Goal: Information Seeking & Learning: Learn about a topic

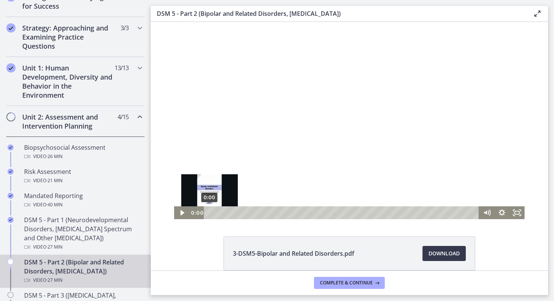
click at [209, 212] on div "0:00" at bounding box center [342, 212] width 266 height 13
click at [182, 214] on icon "Play Video" at bounding box center [182, 212] width 18 height 15
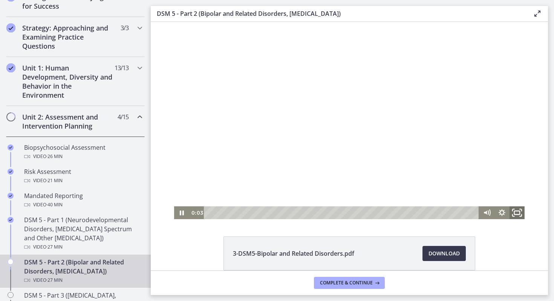
click at [516, 213] on icon "Fullscreen" at bounding box center [517, 212] width 18 height 15
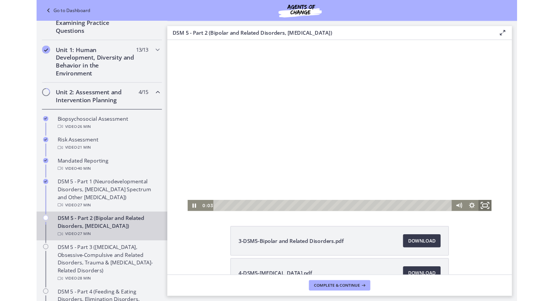
scroll to position [107, 0]
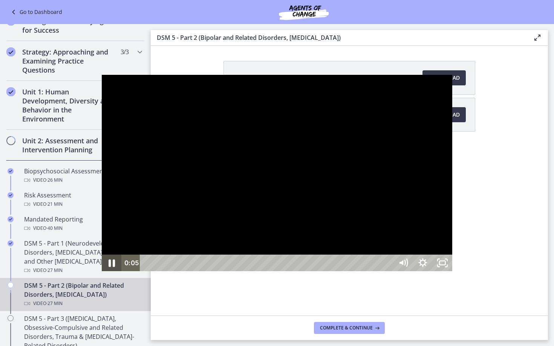
click at [100, 273] on icon "Pause" at bounding box center [111, 263] width 23 height 20
click at [454, 273] on icon "Unfullscreen" at bounding box center [441, 263] width 23 height 20
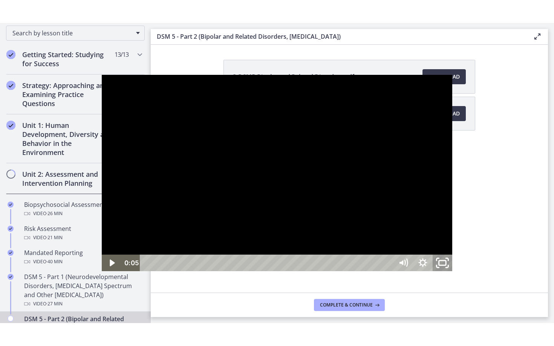
scroll to position [142, 0]
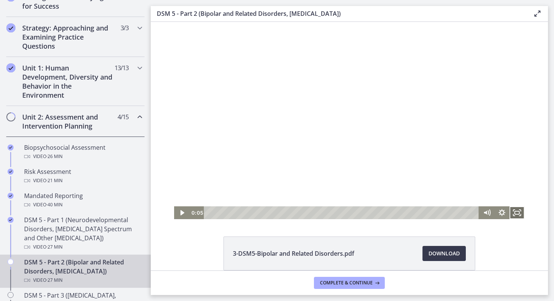
click at [518, 209] on icon "Fullscreen" at bounding box center [516, 212] width 15 height 13
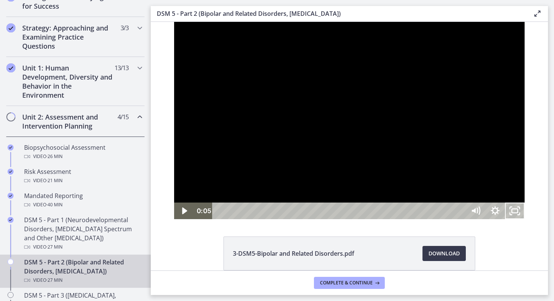
scroll to position [107, 0]
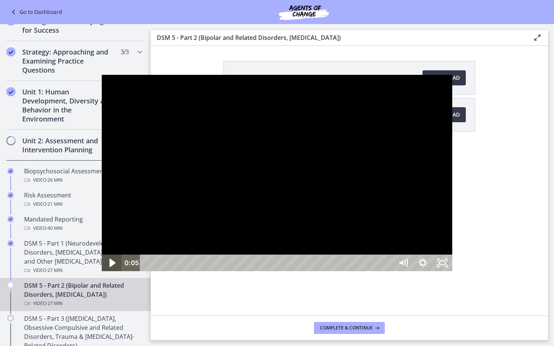
click at [101, 273] on icon "Play Video" at bounding box center [112, 263] width 23 height 20
click at [452, 272] on icon "Unfullscreen" at bounding box center [442, 263] width 20 height 17
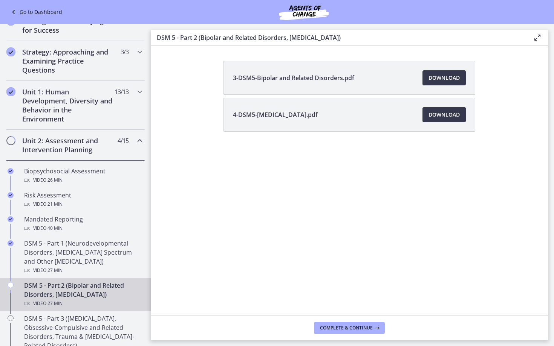
scroll to position [142, 0]
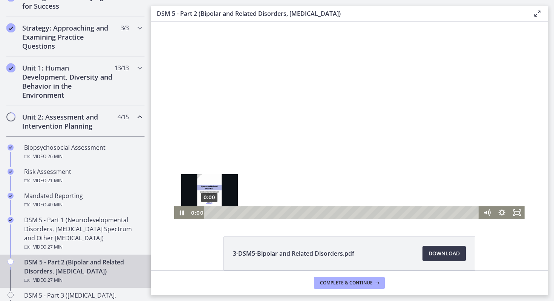
click at [209, 212] on div "0:00" at bounding box center [342, 212] width 266 height 13
click at [182, 212] on icon "Pause" at bounding box center [181, 212] width 18 height 15
click at [184, 210] on icon "Play Video" at bounding box center [182, 212] width 18 height 15
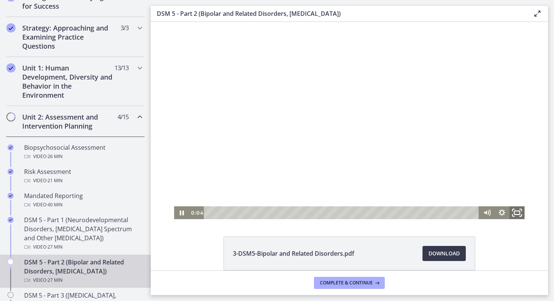
click at [519, 213] on icon "Fullscreen" at bounding box center [517, 212] width 18 height 15
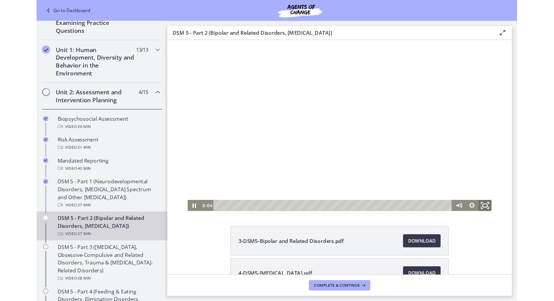
scroll to position [107, 0]
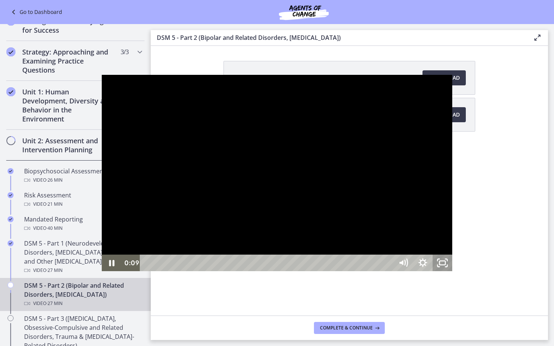
click at [452, 272] on icon "Unfullscreen" at bounding box center [442, 263] width 20 height 17
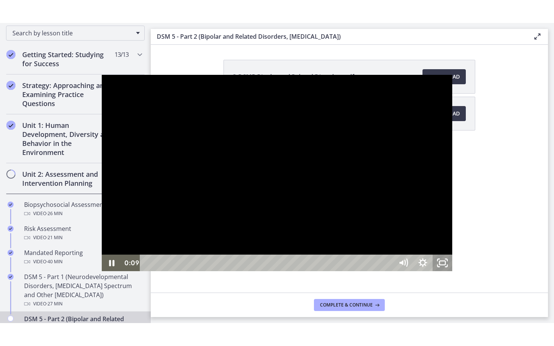
scroll to position [142, 0]
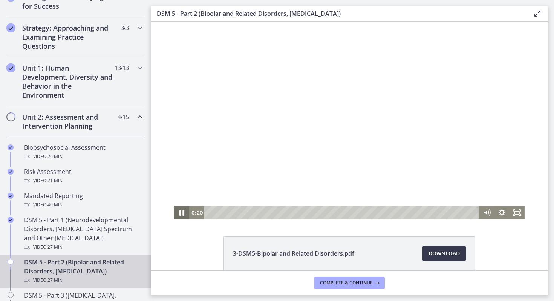
click at [182, 214] on icon "Pause" at bounding box center [181, 212] width 18 height 15
click at [181, 208] on icon "Play Video" at bounding box center [182, 212] width 15 height 13
click at [519, 210] on icon "Fullscreen" at bounding box center [516, 212] width 15 height 13
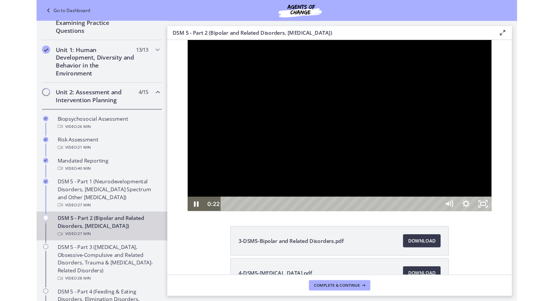
scroll to position [107, 0]
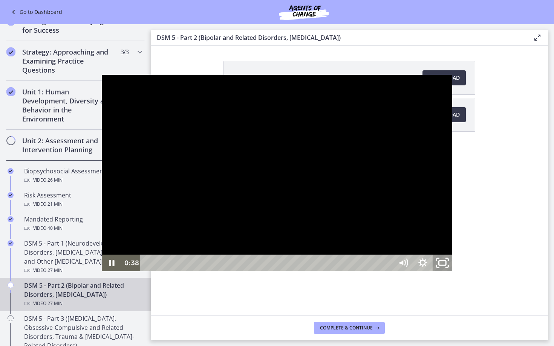
click at [454, 273] on icon "Unfullscreen" at bounding box center [441, 263] width 23 height 20
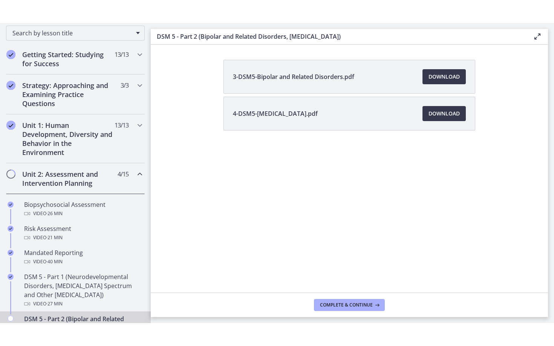
scroll to position [142, 0]
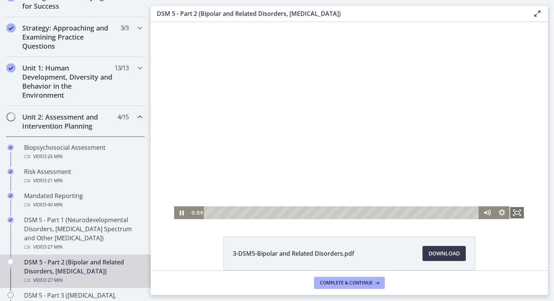
click at [517, 211] on rect "Fullscreen" at bounding box center [516, 212] width 5 height 3
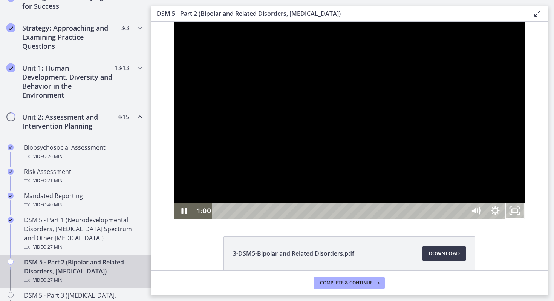
scroll to position [107, 0]
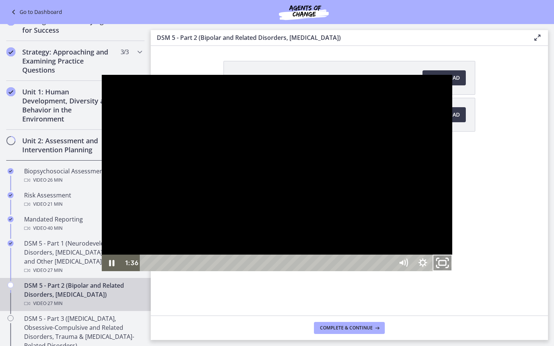
drag, startPoint x: 546, startPoint y: 338, endPoint x: 546, endPoint y: 292, distance: 45.9
click at [454, 273] on icon "Unfullscreen" at bounding box center [441, 263] width 23 height 20
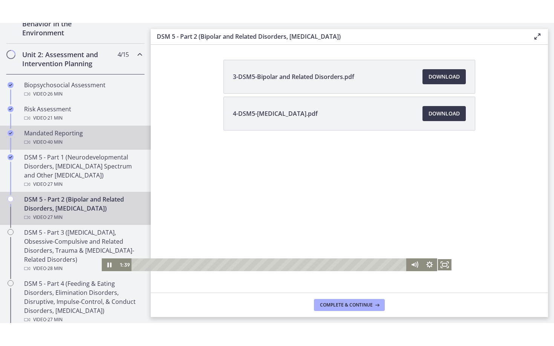
scroll to position [231, 0]
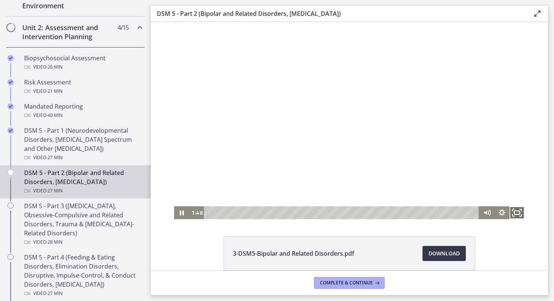
click at [518, 212] on icon "Fullscreen" at bounding box center [517, 212] width 18 height 15
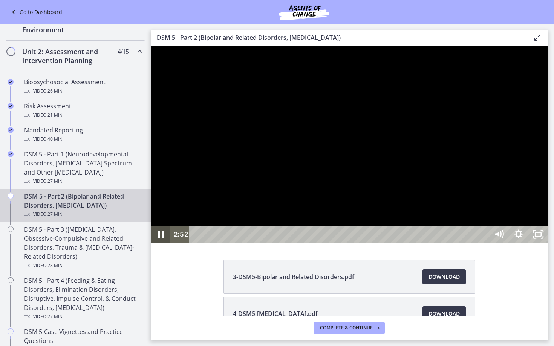
click at [163, 239] on icon "Pause" at bounding box center [160, 235] width 6 height 8
click at [163, 245] on icon "Play Video" at bounding box center [161, 235] width 23 height 20
click at [163, 239] on icon "Pause" at bounding box center [160, 235] width 6 height 8
click at [163, 245] on icon "Play Video" at bounding box center [161, 235] width 23 height 20
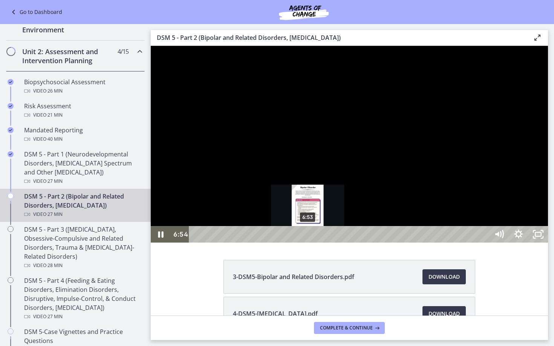
click at [308, 243] on div "6:53" at bounding box center [340, 234] width 288 height 17
click at [317, 243] on div "7:28" at bounding box center [340, 234] width 288 height 17
click at [317, 238] on div "Playbar" at bounding box center [317, 235] width 6 height 6
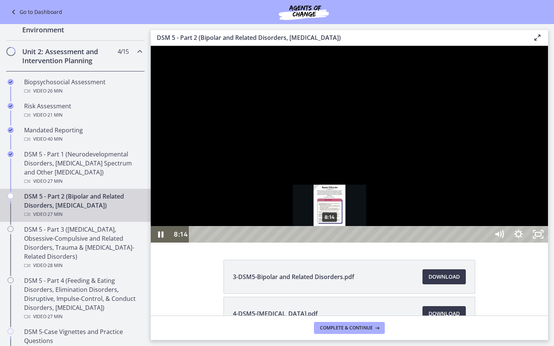
click at [330, 243] on div "8:14" at bounding box center [340, 234] width 288 height 17
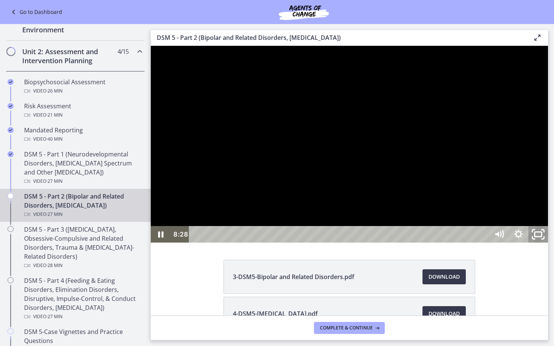
click at [549, 245] on icon "Unfullscreen" at bounding box center [537, 235] width 23 height 20
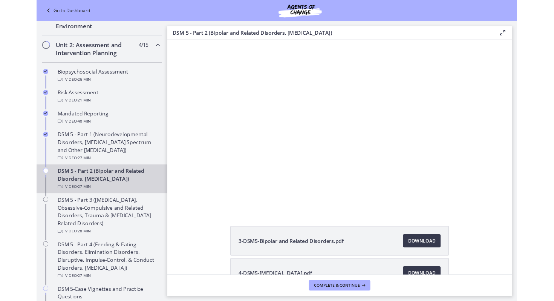
scroll to position [231, 0]
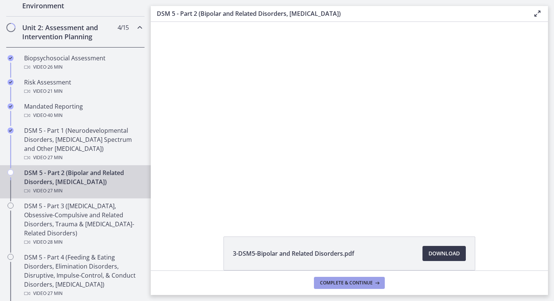
click at [340, 285] on button "Complete & continue" at bounding box center [349, 282] width 71 height 12
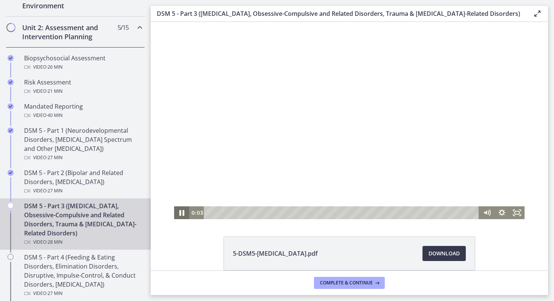
click at [183, 213] on icon "Pause" at bounding box center [181, 213] width 5 height 6
click at [184, 211] on icon "Play Video" at bounding box center [182, 212] width 18 height 15
click at [517, 212] on icon "Fullscreen" at bounding box center [516, 212] width 15 height 13
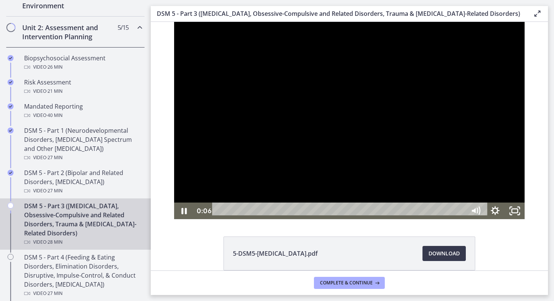
scroll to position [196, 0]
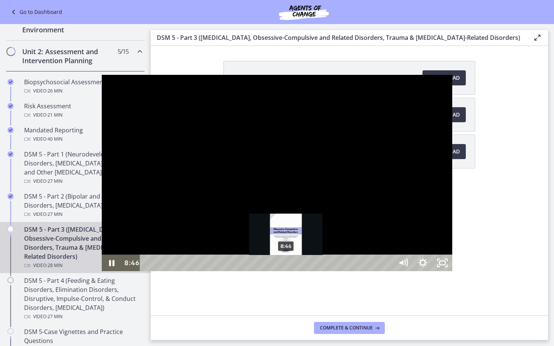
click at [185, 272] on div "8:46" at bounding box center [267, 263] width 241 height 17
click at [189, 272] on div "9:02" at bounding box center [267, 263] width 241 height 17
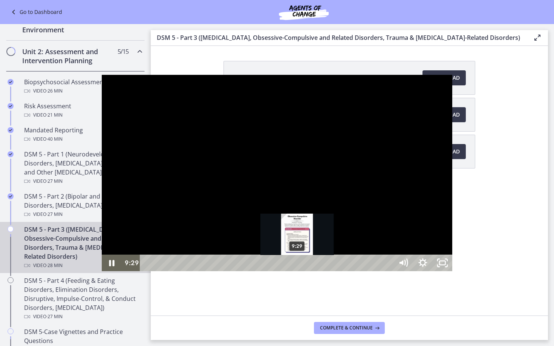
click at [196, 272] on div "9:29" at bounding box center [267, 263] width 241 height 17
click at [203, 272] on div "9:55" at bounding box center [267, 263] width 241 height 17
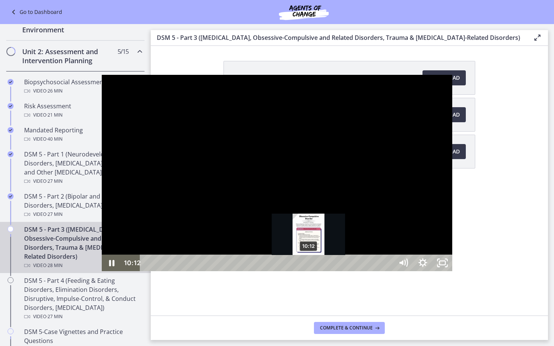
click at [207, 272] on div "10:12" at bounding box center [267, 263] width 241 height 17
click at [215, 272] on div "10:41" at bounding box center [267, 263] width 241 height 17
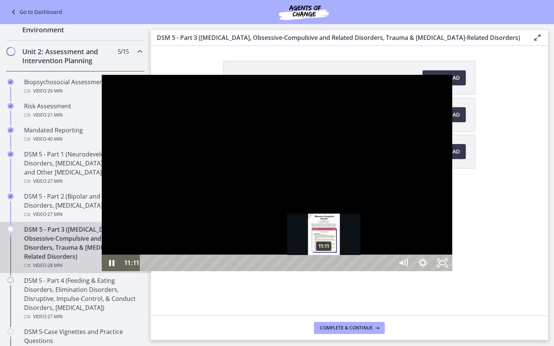
click at [223, 272] on div "11:11" at bounding box center [267, 263] width 241 height 17
click at [229, 272] on div "11:35" at bounding box center [267, 263] width 241 height 17
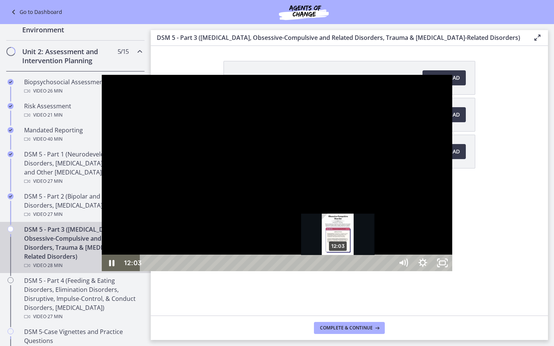
click at [237, 272] on div "12:03" at bounding box center [267, 263] width 241 height 17
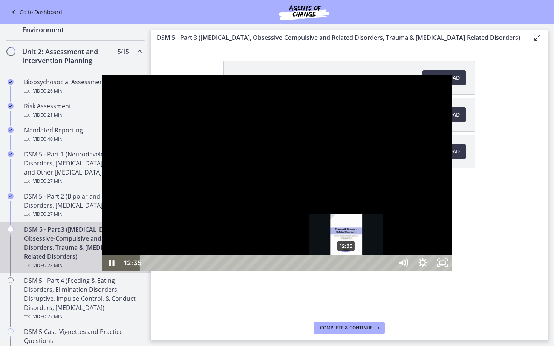
click at [245, 272] on div "12:35" at bounding box center [267, 263] width 241 height 17
click at [252, 272] on div "13:01" at bounding box center [267, 263] width 241 height 17
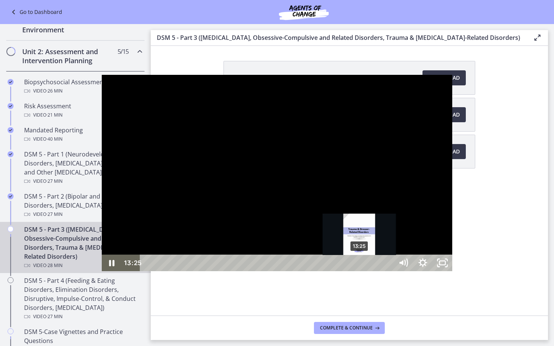
click at [258, 272] on div "13:25" at bounding box center [267, 263] width 241 height 17
click at [267, 272] on div "13:58" at bounding box center [267, 263] width 241 height 17
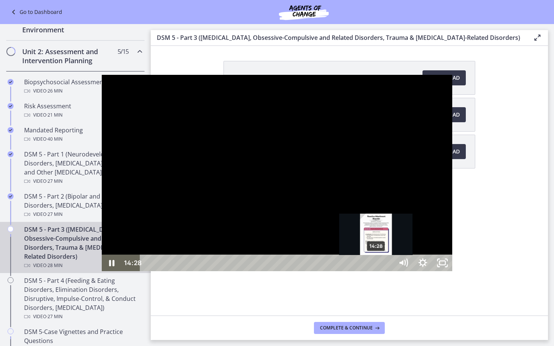
click at [275, 272] on div "14:28" at bounding box center [267, 263] width 241 height 17
click at [282, 272] on div "14:55" at bounding box center [267, 263] width 241 height 17
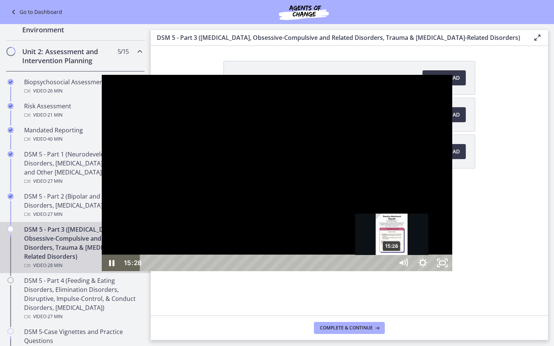
click at [290, 272] on div "15:28" at bounding box center [267, 263] width 241 height 17
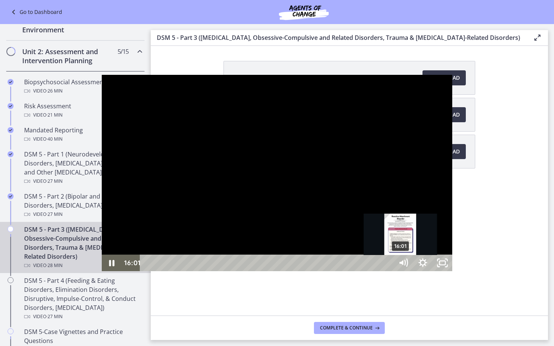
click at [299, 272] on div "16:01" at bounding box center [267, 263] width 241 height 17
click at [305, 272] on div "16:22" at bounding box center [267, 263] width 241 height 17
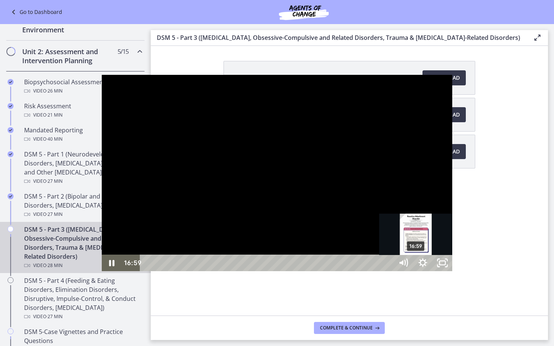
click at [314, 272] on div "16:59" at bounding box center [267, 263] width 241 height 17
click at [325, 272] on div "17:39" at bounding box center [267, 263] width 241 height 17
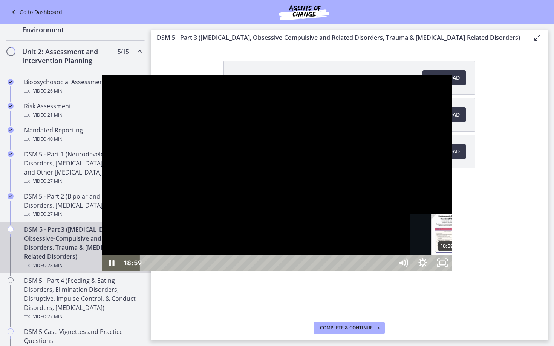
click at [444, 266] on div "Playbar" at bounding box center [447, 264] width 6 height 6
click at [350, 272] on div "19:12" at bounding box center [267, 263] width 241 height 17
click at [355, 272] on div "19:34" at bounding box center [267, 263] width 241 height 17
click at [359, 272] on div "19:49" at bounding box center [267, 263] width 241 height 17
click at [365, 272] on div "20:12" at bounding box center [267, 263] width 241 height 17
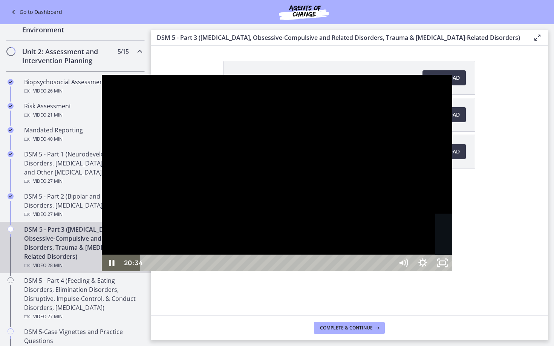
click at [371, 272] on div "20:34" at bounding box center [267, 263] width 241 height 17
click at [377, 272] on div "20:58" at bounding box center [267, 263] width 241 height 17
click at [386, 272] on div "21:31" at bounding box center [267, 263] width 241 height 17
click at [388, 272] on div "22:02" at bounding box center [267, 263] width 241 height 17
click at [388, 272] on div "22:35" at bounding box center [267, 263] width 241 height 17
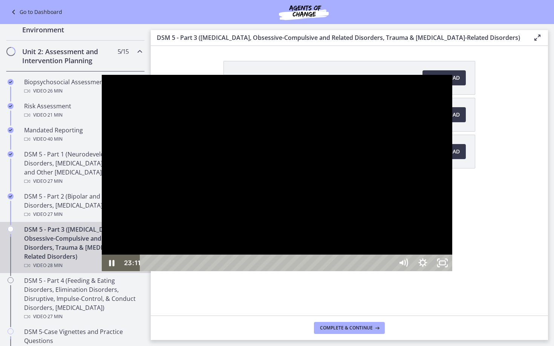
click at [388, 272] on div "23:11" at bounding box center [267, 263] width 241 height 17
click at [517, 266] on div "Playbar" at bounding box center [520, 264] width 6 height 6
click at [388, 272] on div "23:52" at bounding box center [267, 263] width 241 height 17
click at [388, 272] on div "24:05" at bounding box center [267, 263] width 241 height 17
click at [388, 272] on div "24:24" at bounding box center [267, 263] width 241 height 17
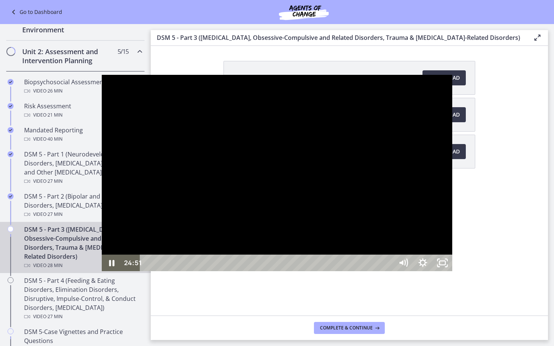
click at [388, 272] on div "24:51" at bounding box center [267, 263] width 241 height 17
click at [388, 272] on div "25:21" at bounding box center [267, 263] width 241 height 17
click at [388, 272] on div "25:48" at bounding box center [267, 263] width 241 height 17
click at [388, 272] on div "26:28" at bounding box center [267, 263] width 241 height 17
click at [388, 272] on div "27:05" at bounding box center [267, 263] width 241 height 17
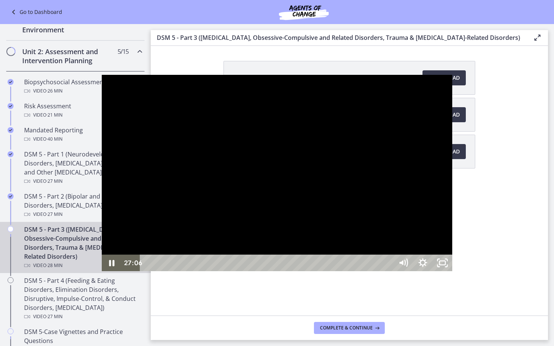
click at [388, 272] on div "27:34" at bounding box center [267, 263] width 241 height 17
click at [445, 265] on rect "Unfullscreen" at bounding box center [442, 263] width 6 height 4
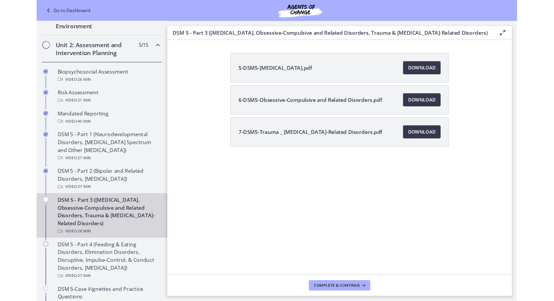
scroll to position [231, 0]
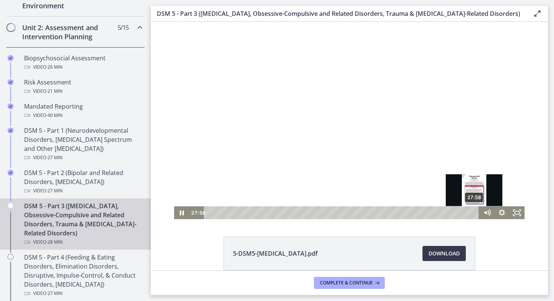
click at [474, 213] on div "27:58" at bounding box center [342, 212] width 266 height 13
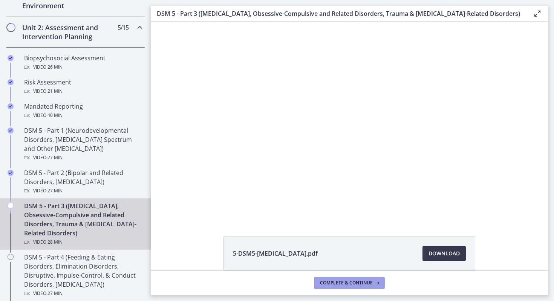
click at [360, 281] on span "Complete & continue" at bounding box center [346, 282] width 53 height 6
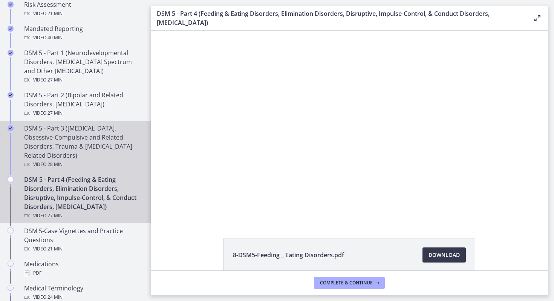
scroll to position [311, 0]
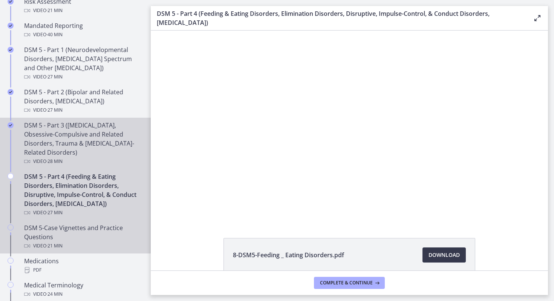
click at [126, 235] on div "DSM 5-Case Vignettes and Practice Questions Video · 21 min" at bounding box center [83, 236] width 118 height 27
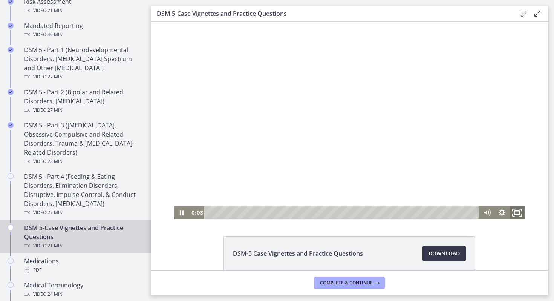
click at [515, 210] on icon "Fullscreen" at bounding box center [517, 212] width 18 height 15
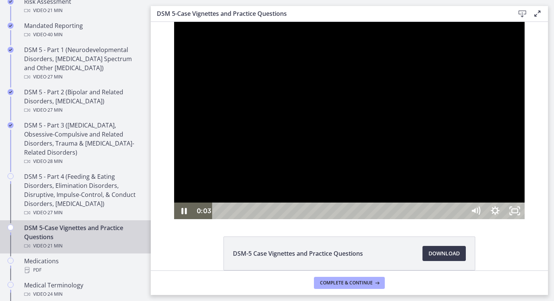
scroll to position [277, 0]
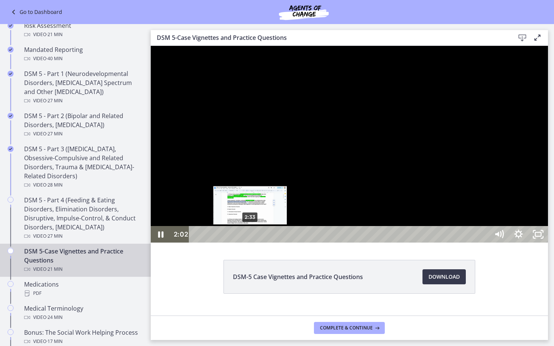
click at [250, 243] on div "2:33" at bounding box center [340, 234] width 288 height 17
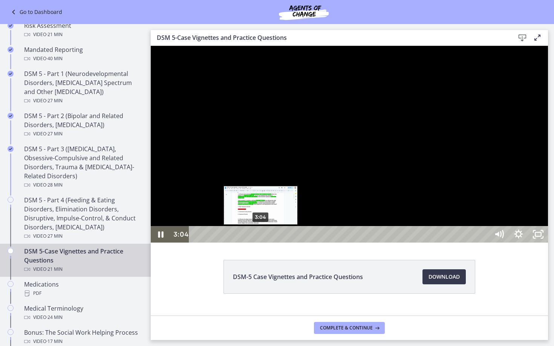
click at [261, 243] on div "3:04" at bounding box center [340, 234] width 288 height 17
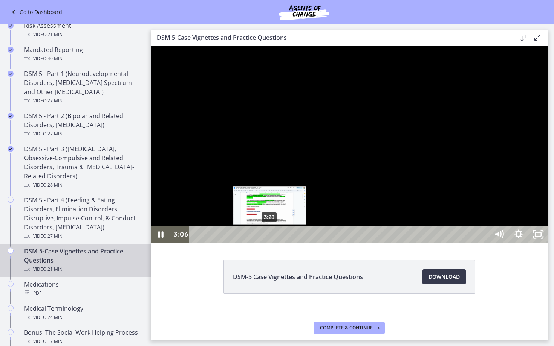
click at [269, 243] on div "3:28" at bounding box center [340, 234] width 288 height 17
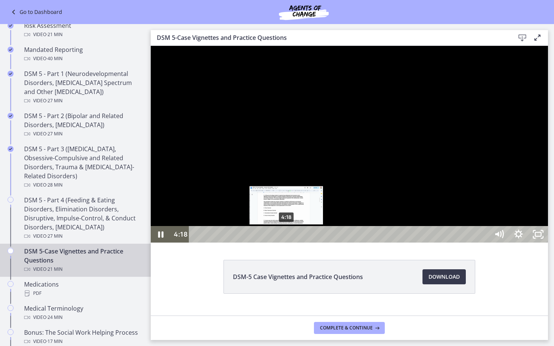
click at [287, 243] on div "4:18" at bounding box center [340, 234] width 288 height 17
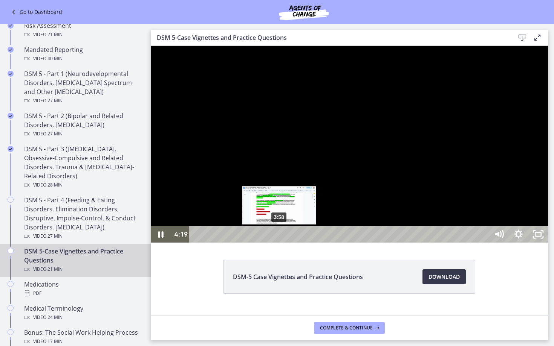
click at [279, 243] on div "3:58" at bounding box center [340, 234] width 288 height 17
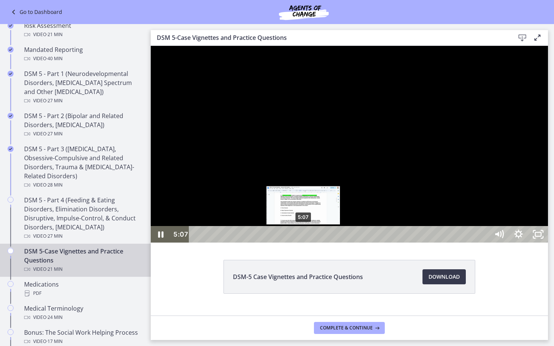
click at [304, 243] on div "5:07" at bounding box center [340, 234] width 288 height 17
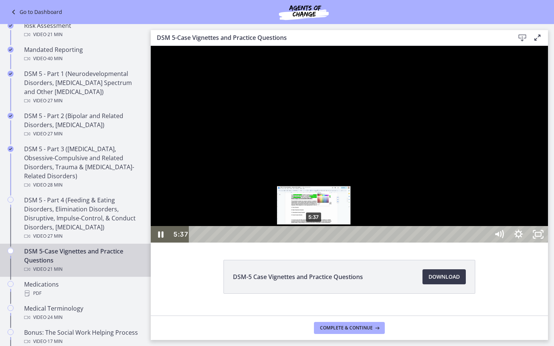
click at [314, 243] on div "5:37" at bounding box center [340, 234] width 288 height 17
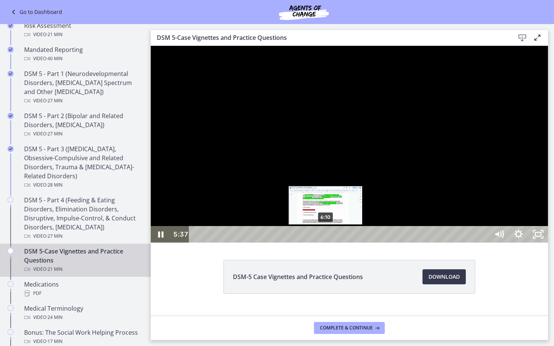
click at [326, 243] on div "6:10" at bounding box center [340, 234] width 288 height 17
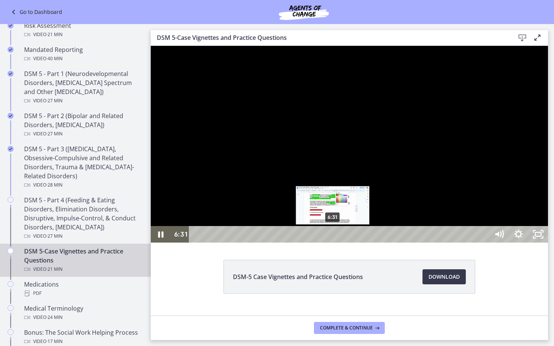
click at [333, 243] on div "6:31" at bounding box center [340, 234] width 288 height 17
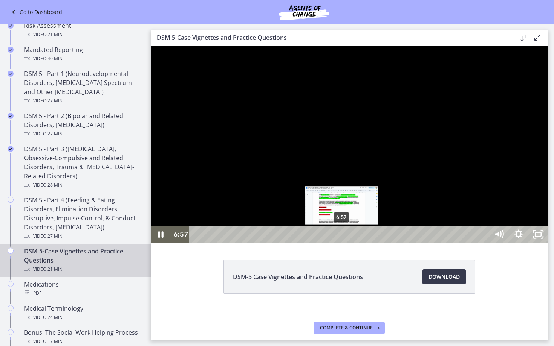
click at [342, 243] on div "6:57" at bounding box center [340, 234] width 288 height 17
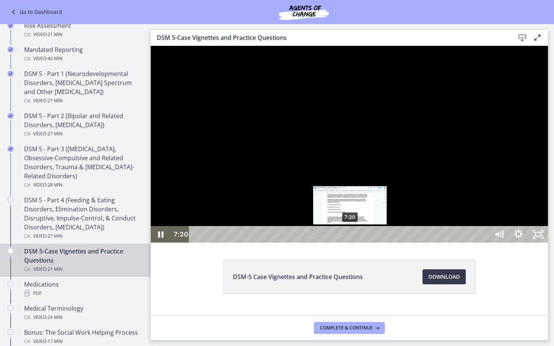
click at [350, 243] on div "7:20" at bounding box center [340, 234] width 288 height 17
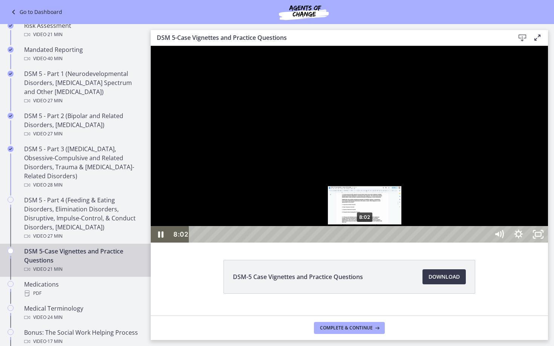
click at [365, 243] on div "8:02" at bounding box center [340, 234] width 288 height 17
click at [373, 243] on div "8:25" at bounding box center [340, 234] width 288 height 17
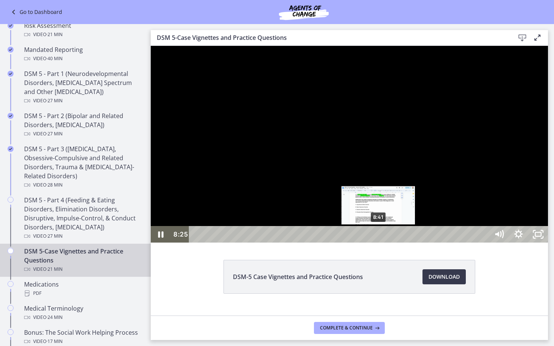
click at [379, 243] on div "8:41" at bounding box center [340, 234] width 288 height 17
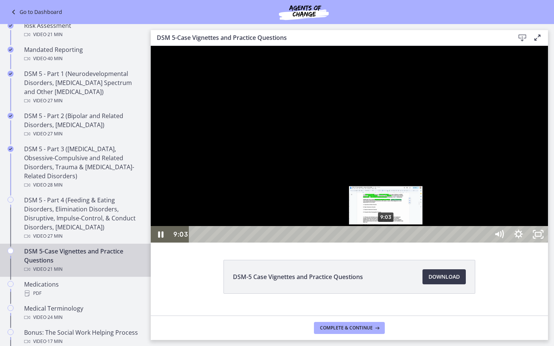
click at [386, 243] on div "9:03" at bounding box center [340, 234] width 288 height 17
click at [394, 243] on div "9:24" at bounding box center [340, 234] width 288 height 17
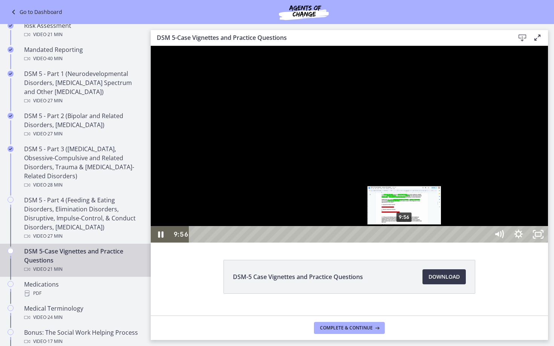
click at [404, 243] on div "9:56" at bounding box center [340, 234] width 288 height 17
click at [412, 243] on div "10:16" at bounding box center [340, 234] width 288 height 17
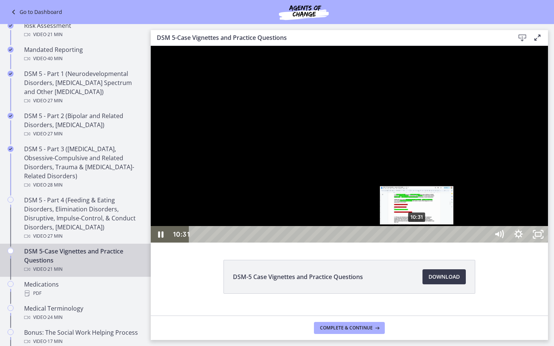
click at [417, 243] on div "10:31" at bounding box center [340, 234] width 288 height 17
click at [423, 243] on div "10:48" at bounding box center [340, 234] width 288 height 17
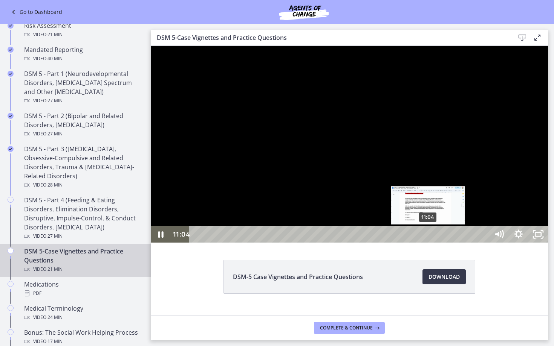
click at [428, 243] on div "11:04" at bounding box center [340, 234] width 288 height 17
click at [434, 243] on div "11:20" at bounding box center [340, 234] width 288 height 17
click at [422, 243] on div "10:46" at bounding box center [340, 234] width 288 height 17
click at [427, 243] on div "10:59" at bounding box center [340, 234] width 288 height 17
click at [430, 243] on div "11:09" at bounding box center [340, 234] width 288 height 17
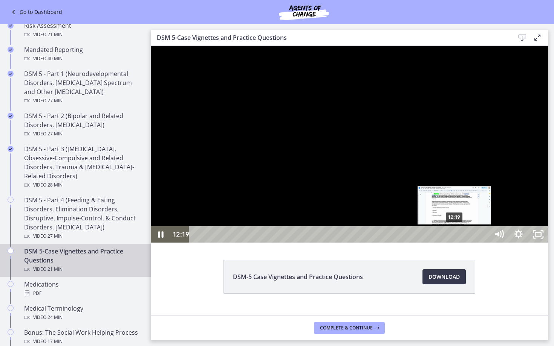
click at [455, 243] on div "12:19" at bounding box center [340, 234] width 288 height 17
click at [459, 243] on div "12:31" at bounding box center [340, 234] width 288 height 17
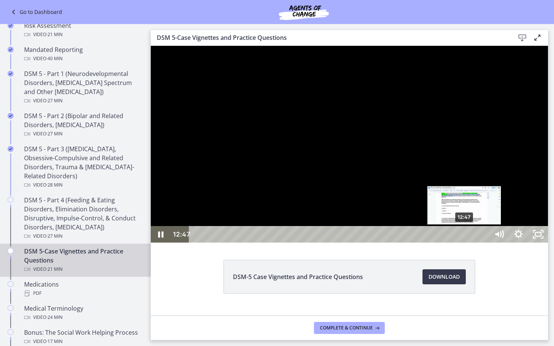
click at [464, 243] on div "12:47" at bounding box center [340, 234] width 288 height 17
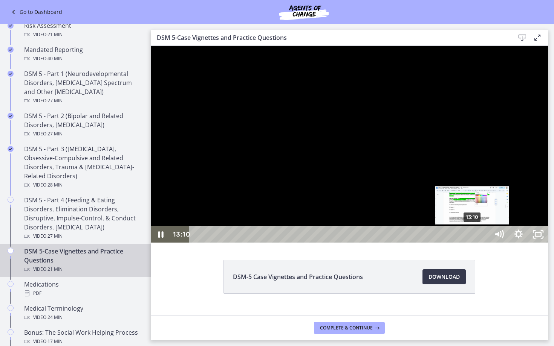
click at [472, 243] on div "13:10" at bounding box center [340, 234] width 288 height 17
click at [477, 243] on div "13:24" at bounding box center [340, 234] width 288 height 17
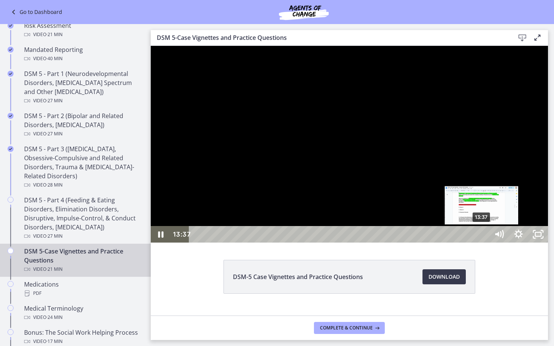
click at [482, 243] on div "13:37" at bounding box center [340, 234] width 288 height 17
click at [484, 243] on div "13:53" at bounding box center [340, 234] width 288 height 17
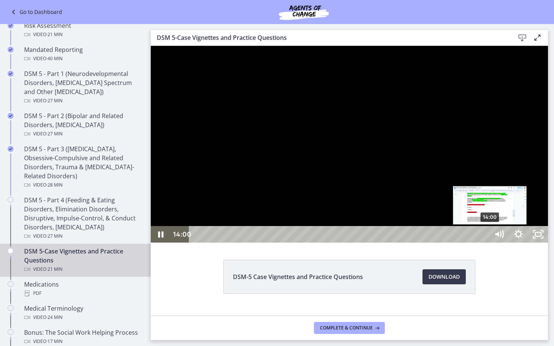
click at [484, 243] on div "14:00" at bounding box center [340, 234] width 288 height 17
click at [484, 243] on div "14:11" at bounding box center [340, 234] width 288 height 17
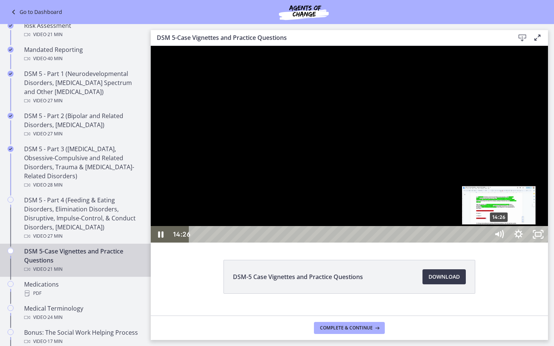
click at [484, 243] on div "14:26" at bounding box center [340, 234] width 288 height 17
click at [484, 243] on div "14:37" at bounding box center [340, 234] width 288 height 17
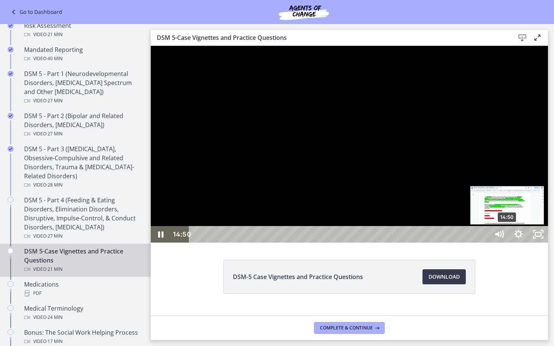
click at [484, 243] on div "14:50" at bounding box center [340, 234] width 288 height 17
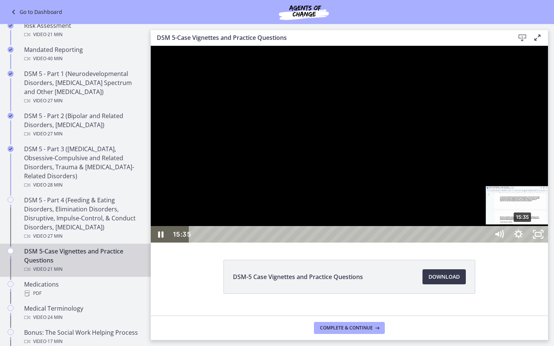
click at [484, 243] on div "15:35" at bounding box center [340, 234] width 288 height 17
click at [484, 243] on div "15:43" at bounding box center [340, 234] width 288 height 17
click at [528, 238] on div "Playbar" at bounding box center [528, 235] width 6 height 6
click at [484, 243] on div "16:40" at bounding box center [340, 234] width 288 height 17
click at [484, 243] on div "16:55" at bounding box center [340, 234] width 288 height 17
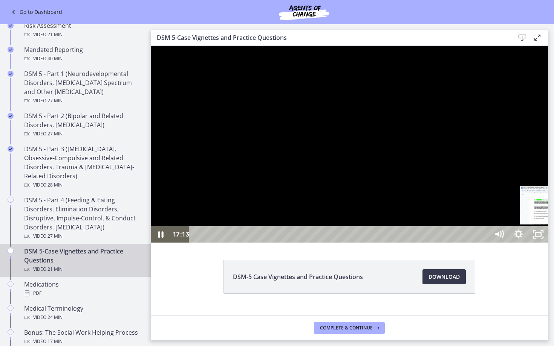
click at [484, 243] on div "17:13" at bounding box center [340, 234] width 288 height 17
click at [484, 243] on div "17:27" at bounding box center [340, 234] width 288 height 17
click at [484, 243] on div "17:47" at bounding box center [340, 234] width 288 height 17
click at [484, 243] on div "18:04" at bounding box center [340, 234] width 288 height 17
click at [484, 243] on div "18:14" at bounding box center [340, 234] width 288 height 17
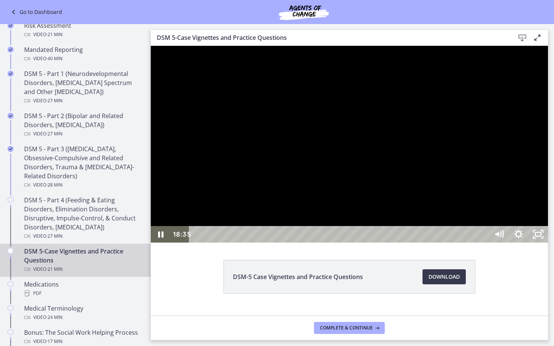
click at [484, 243] on div "18:35" at bounding box center [340, 234] width 288 height 17
click at [484, 243] on div "18:58" at bounding box center [340, 234] width 288 height 17
click at [484, 243] on div "19:17" at bounding box center [340, 234] width 288 height 17
click at [484, 243] on div "19:36" at bounding box center [340, 234] width 288 height 17
click at [484, 243] on div "19:50" at bounding box center [340, 234] width 288 height 17
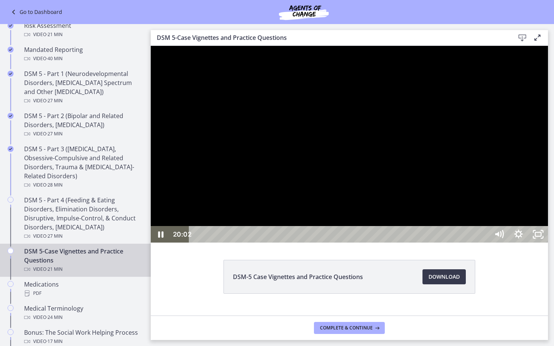
click at [484, 243] on div "20:02" at bounding box center [340, 234] width 288 height 17
click at [484, 243] on div "20:22" at bounding box center [340, 234] width 288 height 17
click at [484, 243] on div "20:35" at bounding box center [340, 234] width 288 height 17
click at [484, 243] on div "20:54" at bounding box center [340, 234] width 288 height 17
click at [542, 237] on rect "Unfullscreen" at bounding box center [537, 234] width 7 height 5
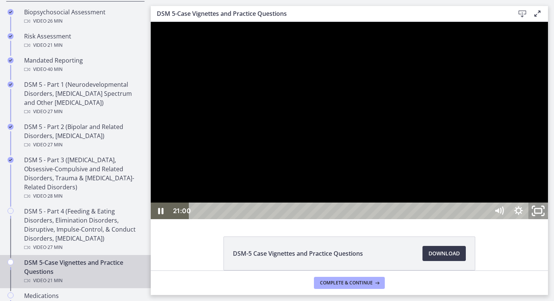
scroll to position [311, 0]
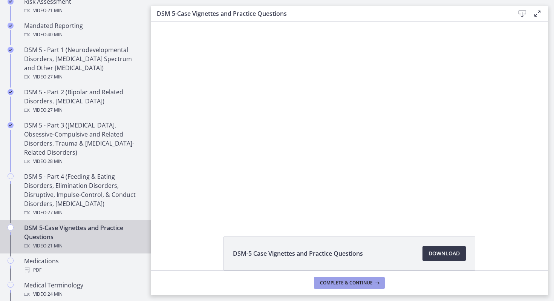
click at [332, 284] on span "Complete & continue" at bounding box center [346, 282] width 53 height 6
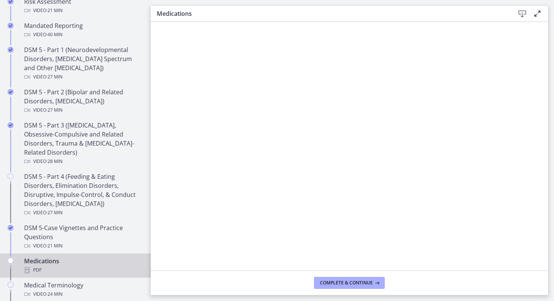
click at [63, 263] on div "Medications PDF" at bounding box center [83, 265] width 118 height 18
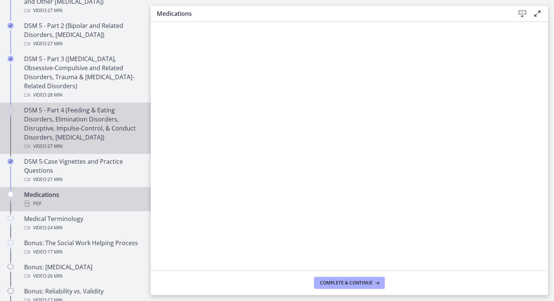
scroll to position [392, 0]
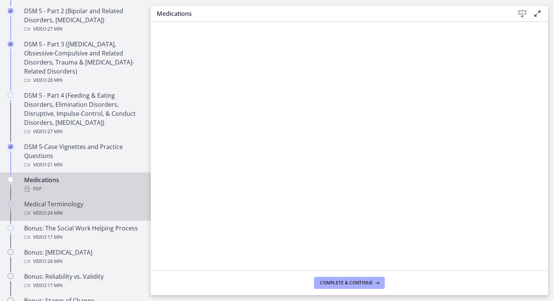
click at [70, 206] on div "Medical Terminology Video · 24 min" at bounding box center [83, 208] width 118 height 18
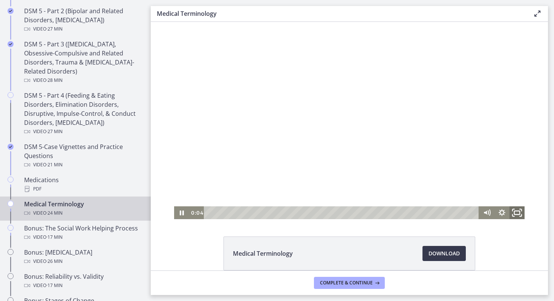
click at [517, 209] on icon "Fullscreen" at bounding box center [517, 212] width 18 height 15
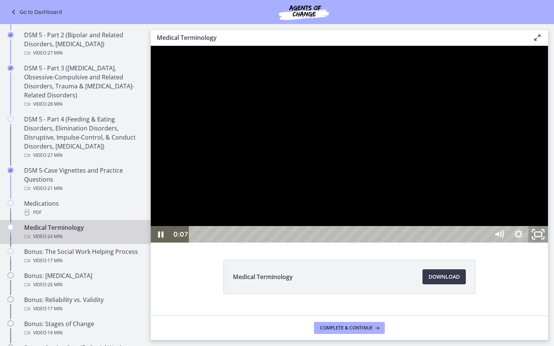
click at [549, 245] on icon "Unfullscreen" at bounding box center [537, 235] width 23 height 20
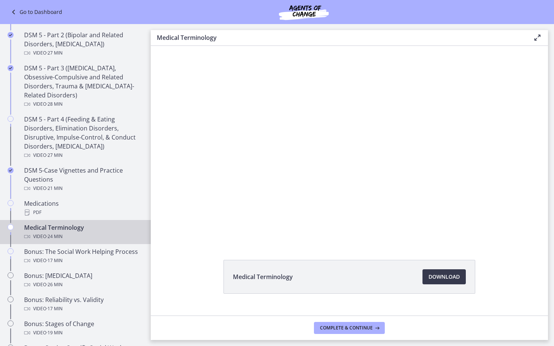
scroll to position [392, 0]
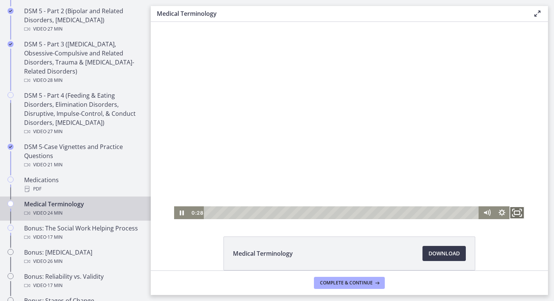
click at [518, 215] on icon "Fullscreen" at bounding box center [517, 212] width 18 height 15
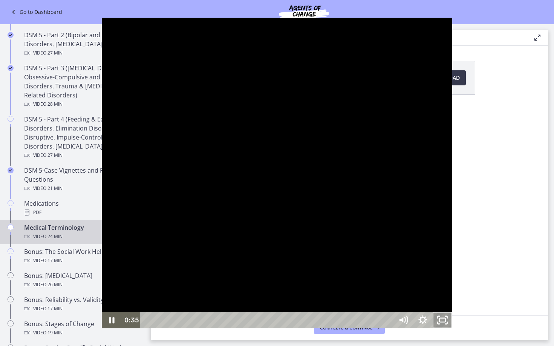
click at [452, 300] on icon "Unfullscreen" at bounding box center [442, 320] width 20 height 17
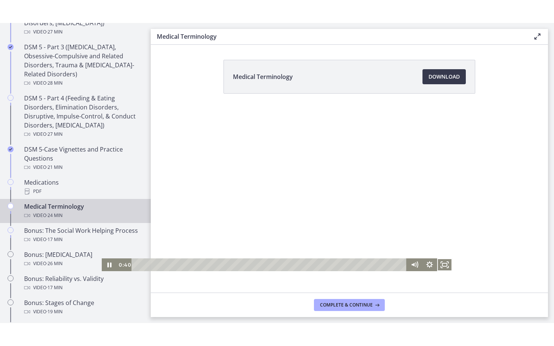
scroll to position [410, 0]
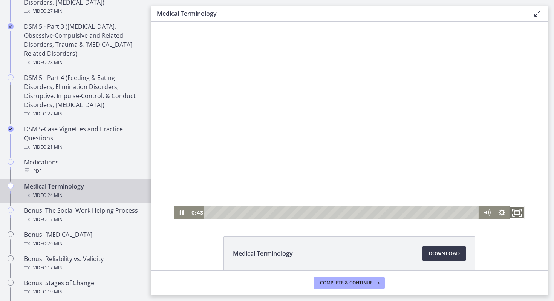
click at [521, 209] on icon "Fullscreen" at bounding box center [517, 212] width 18 height 15
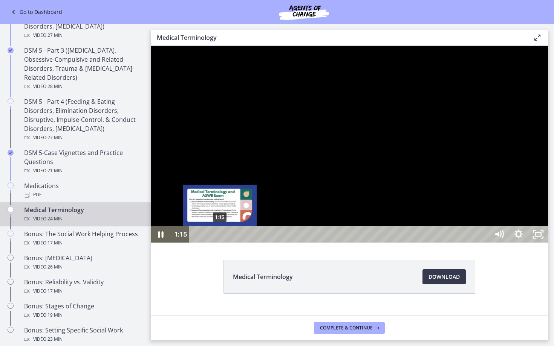
click at [220, 243] on div "1:15" at bounding box center [340, 234] width 288 height 17
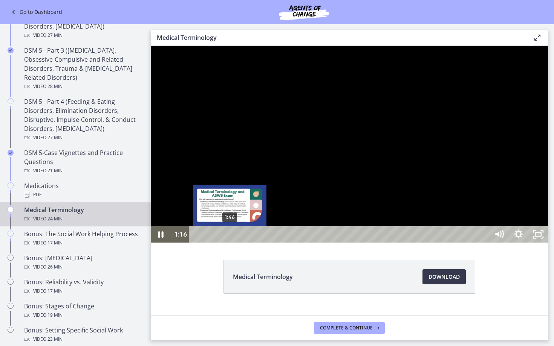
click at [230, 243] on div "1:46" at bounding box center [340, 234] width 288 height 17
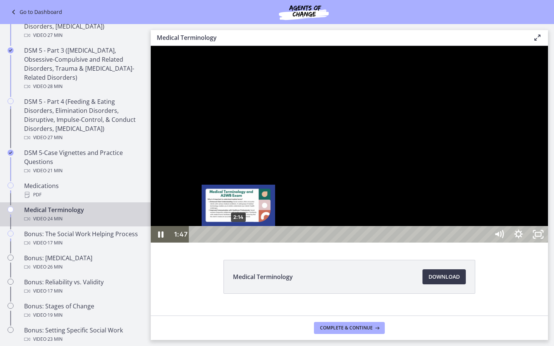
click at [238, 243] on div "2:14" at bounding box center [340, 234] width 288 height 17
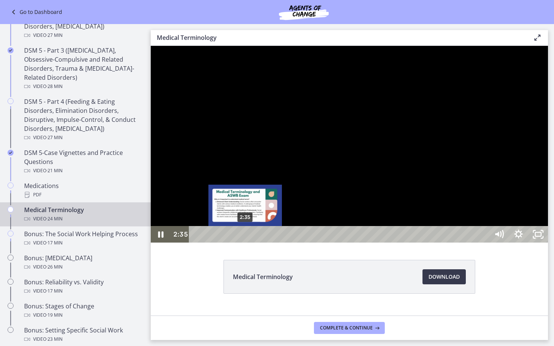
click at [245, 243] on div "2:35" at bounding box center [340, 234] width 288 height 17
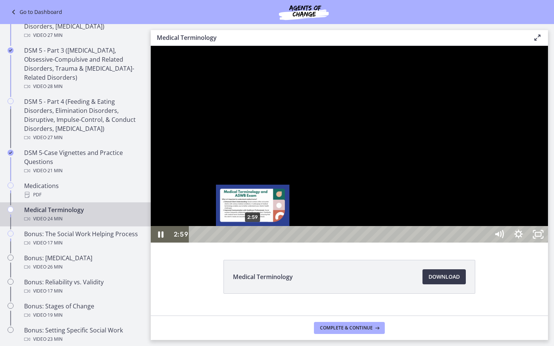
click at [253, 243] on div "2:59" at bounding box center [340, 234] width 288 height 17
click at [257, 243] on div "3:14" at bounding box center [340, 234] width 288 height 17
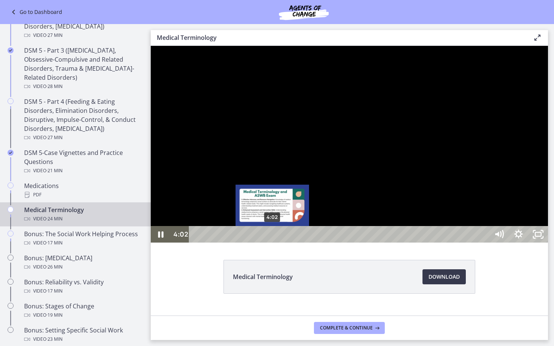
click at [272, 243] on div "4:02" at bounding box center [340, 234] width 288 height 17
click at [278, 243] on div "4:19" at bounding box center [340, 234] width 288 height 17
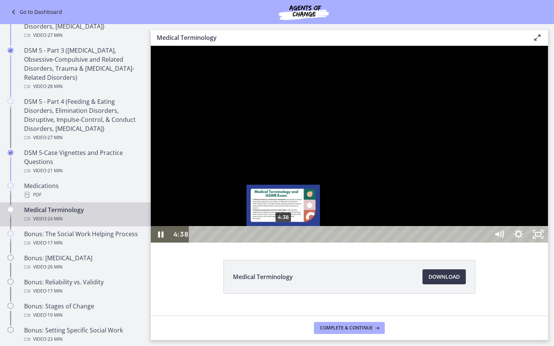
click at [284, 243] on div "4:38" at bounding box center [340, 234] width 288 height 17
click at [291, 243] on div "5:01" at bounding box center [340, 234] width 288 height 17
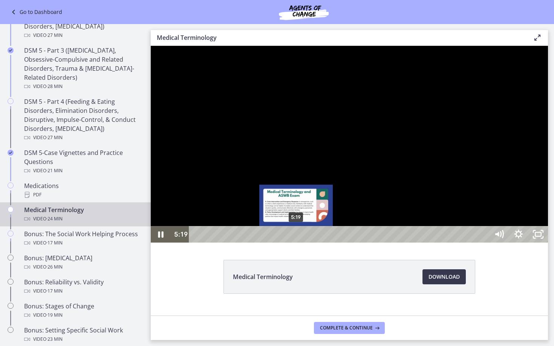
click at [296, 243] on div "5:19" at bounding box center [340, 234] width 288 height 17
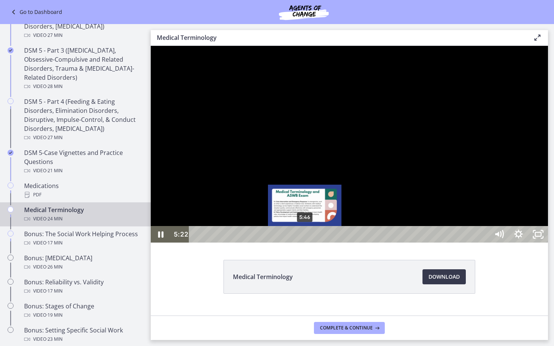
click at [305, 243] on div "5:46" at bounding box center [340, 234] width 288 height 17
click at [312, 243] on div "6:09" at bounding box center [340, 234] width 288 height 17
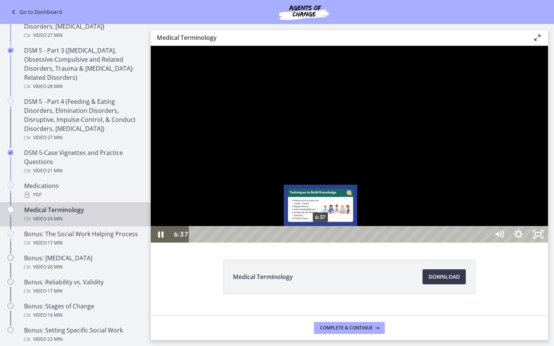
click at [321, 243] on div "6:37" at bounding box center [340, 234] width 288 height 17
click at [328, 243] on div "7:00" at bounding box center [340, 234] width 288 height 17
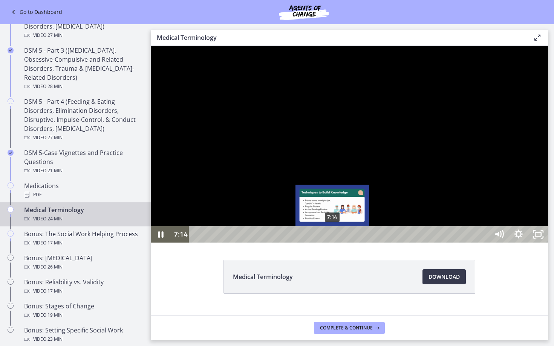
click at [333, 243] on div "7:14" at bounding box center [340, 234] width 288 height 17
click at [337, 243] on div "7:29" at bounding box center [340, 234] width 288 height 17
click at [341, 243] on div "7:42" at bounding box center [340, 234] width 288 height 17
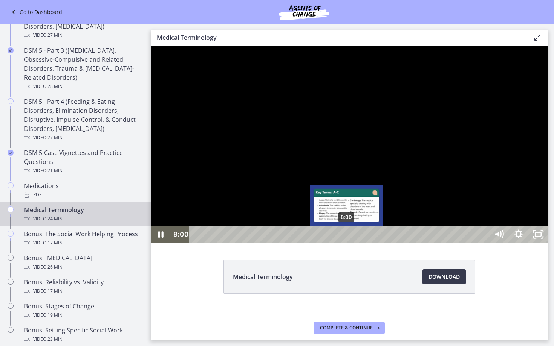
click at [347, 243] on div "8:00" at bounding box center [340, 234] width 288 height 17
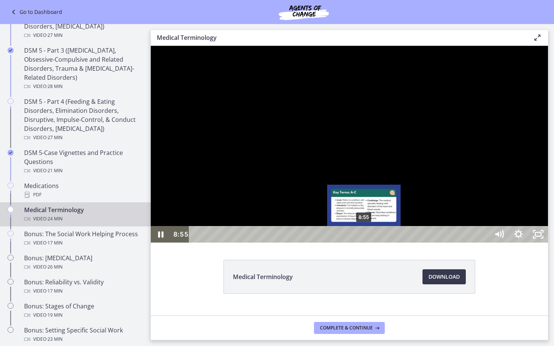
click at [364, 243] on div "8:55" at bounding box center [340, 234] width 288 height 17
click at [367, 243] on div "9:05" at bounding box center [340, 234] width 288 height 17
click at [370, 243] on div "9:14" at bounding box center [340, 234] width 288 height 17
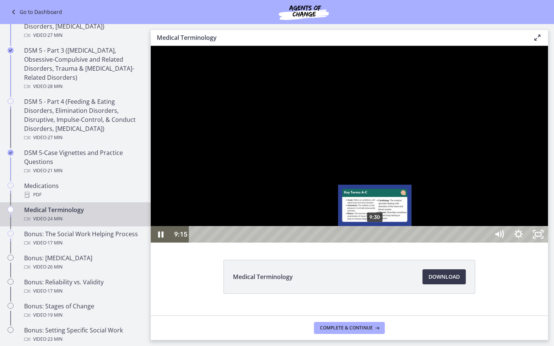
click at [379, 243] on div "9:30" at bounding box center [340, 234] width 288 height 17
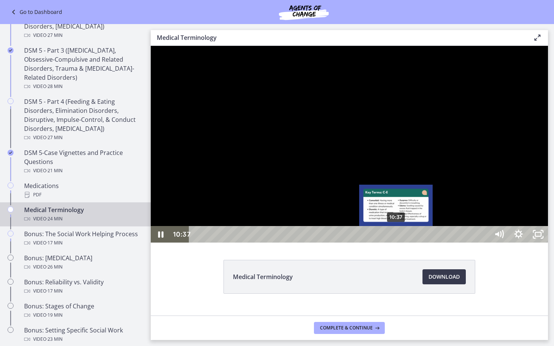
click at [396, 243] on div "10:37" at bounding box center [340, 234] width 288 height 17
click at [400, 243] on div "10:50" at bounding box center [340, 234] width 288 height 17
click at [399, 238] on div "Playbar" at bounding box center [398, 235] width 6 height 6
click at [396, 243] on div "10:37" at bounding box center [340, 234] width 288 height 17
click at [402, 243] on div "10:55" at bounding box center [340, 234] width 288 height 17
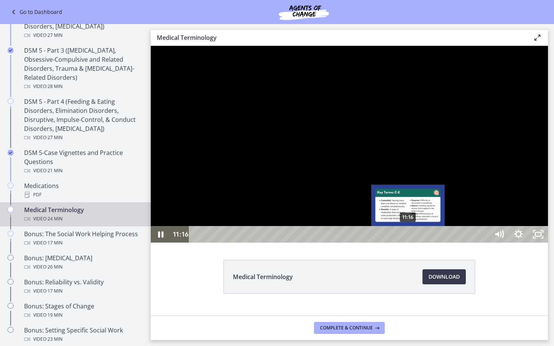
click at [408, 243] on div "11:16" at bounding box center [340, 234] width 288 height 17
click at [414, 243] on div "11:35" at bounding box center [340, 234] width 288 height 17
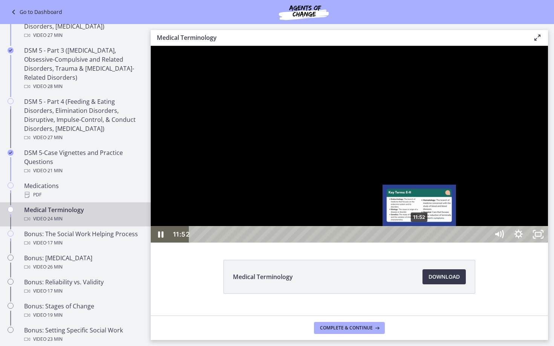
click at [420, 243] on div "11:52" at bounding box center [340, 234] width 288 height 17
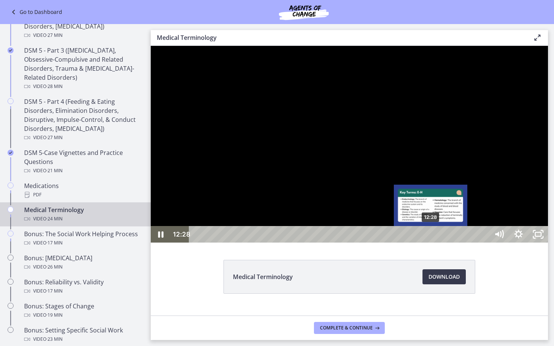
click at [431, 243] on div "12:28" at bounding box center [340, 234] width 288 height 17
click at [435, 243] on div "12:42" at bounding box center [340, 234] width 288 height 17
click at [440, 243] on div "12:57" at bounding box center [340, 234] width 288 height 17
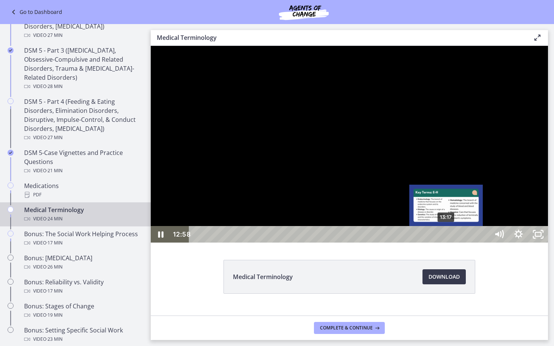
click at [446, 243] on div "13:17" at bounding box center [340, 234] width 288 height 17
click at [452, 243] on div "13:34" at bounding box center [340, 234] width 288 height 17
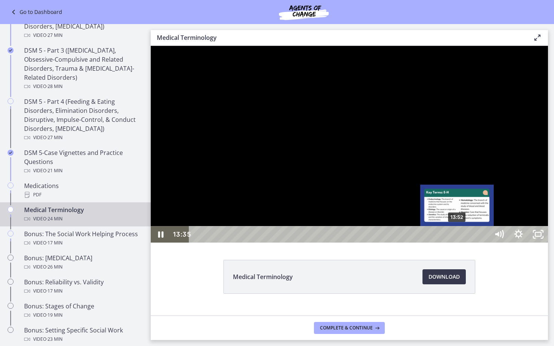
click at [457, 243] on div "13:52" at bounding box center [340, 234] width 288 height 17
click at [462, 243] on div "14:07" at bounding box center [340, 234] width 288 height 17
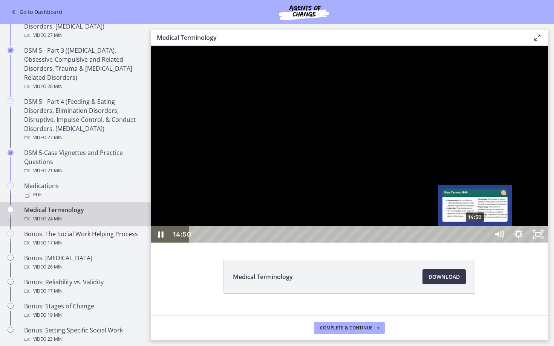
click at [475, 243] on div "14:50" at bounding box center [340, 234] width 288 height 17
click at [480, 243] on div "15:04" at bounding box center [340, 234] width 288 height 17
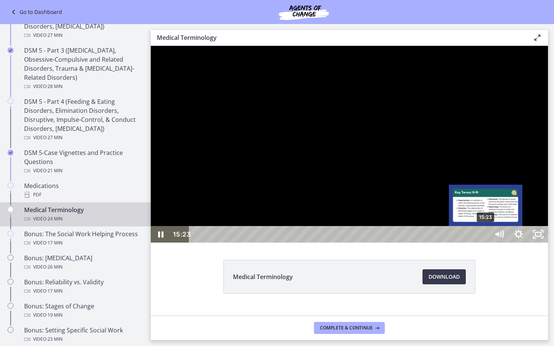
click at [484, 243] on div "15:23" at bounding box center [340, 234] width 288 height 17
click at [484, 243] on div "15:36" at bounding box center [340, 234] width 288 height 17
click at [484, 243] on div "15:50" at bounding box center [340, 234] width 288 height 17
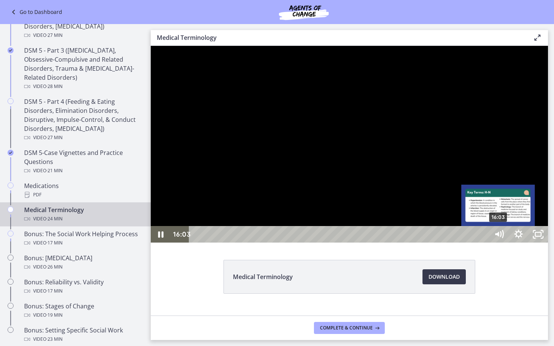
click at [484, 243] on div "16:03" at bounding box center [340, 234] width 288 height 17
click at [484, 243] on div "16:21" at bounding box center [340, 234] width 288 height 17
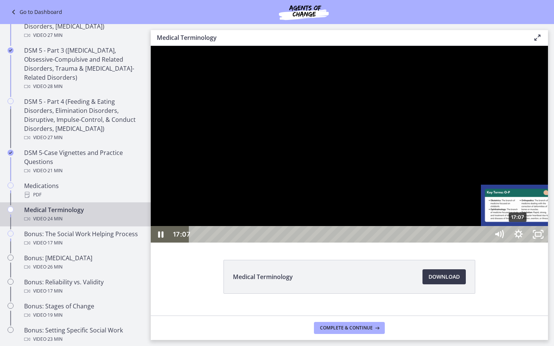
click at [484, 243] on div "17:07" at bounding box center [340, 234] width 288 height 17
click at [484, 243] on div "17:22" at bounding box center [340, 234] width 288 height 17
click at [484, 243] on div "17:41" at bounding box center [340, 234] width 288 height 17
click at [484, 243] on div "17:59" at bounding box center [340, 234] width 288 height 17
click at [484, 243] on div "18:27" at bounding box center [340, 234] width 288 height 17
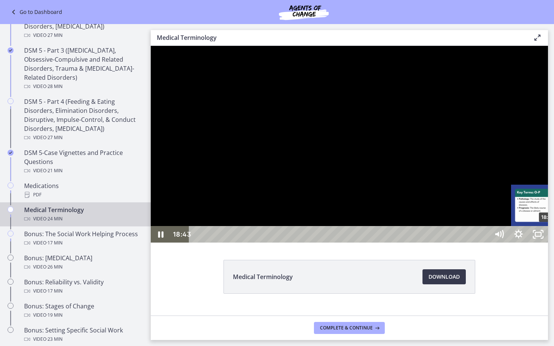
click at [484, 243] on div "18:43" at bounding box center [340, 234] width 288 height 17
click at [484, 243] on div "19:01" at bounding box center [340, 234] width 288 height 17
click at [484, 243] on div "19:14" at bounding box center [340, 234] width 288 height 17
click at [484, 243] on div "19:32" at bounding box center [340, 234] width 288 height 17
click at [484, 243] on div "20:04" at bounding box center [340, 234] width 288 height 17
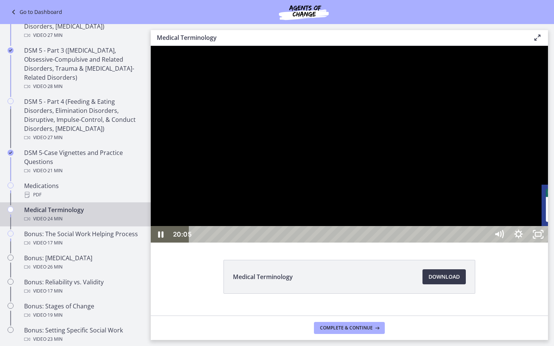
click at [484, 243] on div "20:20" at bounding box center [340, 234] width 288 height 17
click at [484, 243] on div "20:38" at bounding box center [340, 234] width 288 height 17
click at [484, 243] on div "20:57" at bounding box center [340, 234] width 288 height 17
click at [484, 243] on div "21:34" at bounding box center [340, 234] width 288 height 17
click at [484, 243] on div "21:52" at bounding box center [340, 234] width 288 height 17
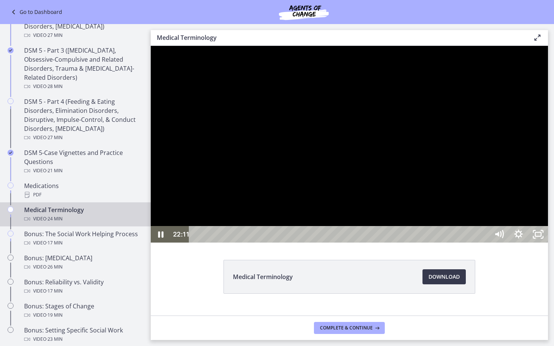
click at [484, 243] on div "22:11" at bounding box center [340, 234] width 288 height 17
click at [484, 243] on div "22:29" at bounding box center [340, 234] width 288 height 17
click at [484, 243] on div "22:43" at bounding box center [340, 234] width 288 height 17
click at [484, 243] on div "23:06" at bounding box center [340, 234] width 288 height 17
click at [484, 243] on div "23:25" at bounding box center [340, 234] width 288 height 17
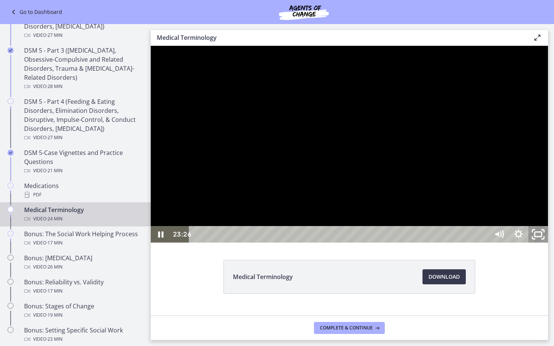
click at [549, 245] on icon "Unfullscreen" at bounding box center [537, 235] width 23 height 20
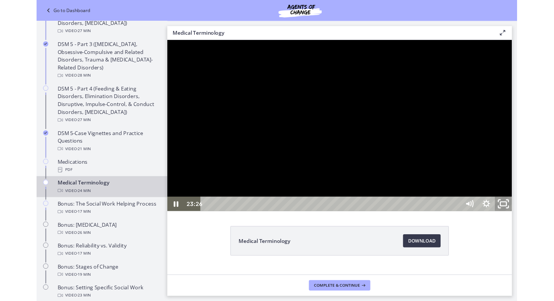
scroll to position [410, 0]
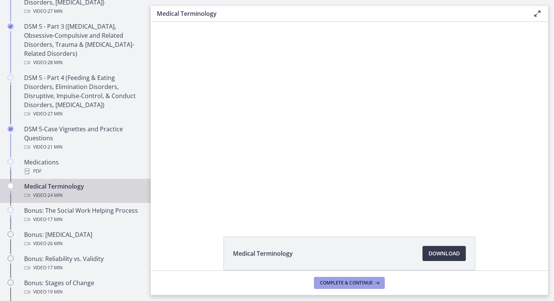
click at [333, 281] on span "Complete & continue" at bounding box center [346, 282] width 53 height 6
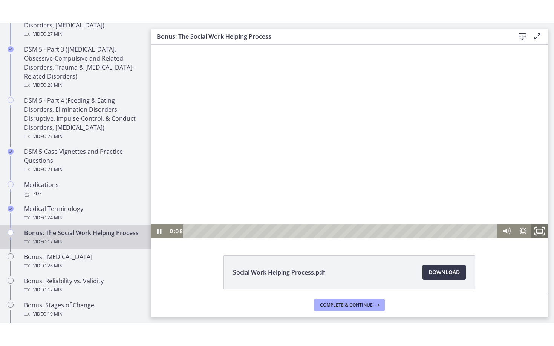
click at [540, 231] on icon "Fullscreen" at bounding box center [540, 231] width 20 height 17
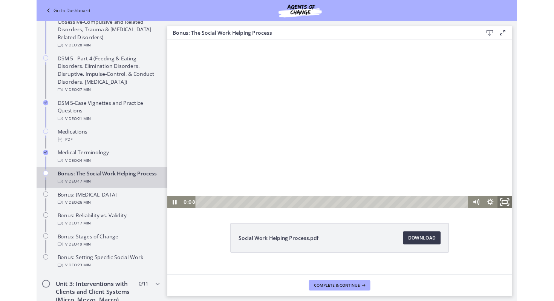
scroll to position [375, 0]
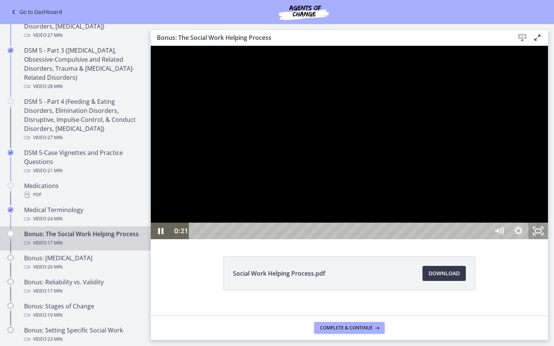
click at [548, 240] on icon "Unfullscreen" at bounding box center [538, 231] width 20 height 17
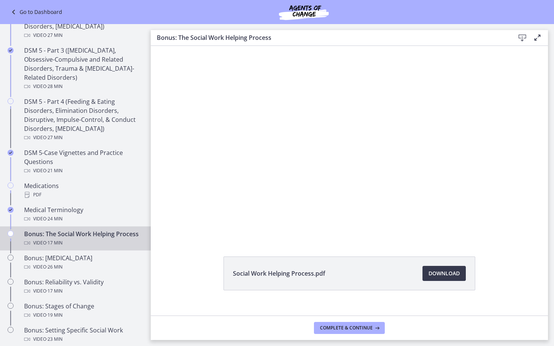
scroll to position [410, 0]
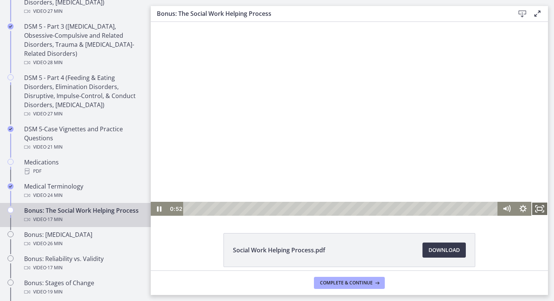
click at [540, 208] on icon "Fullscreen" at bounding box center [539, 208] width 17 height 14
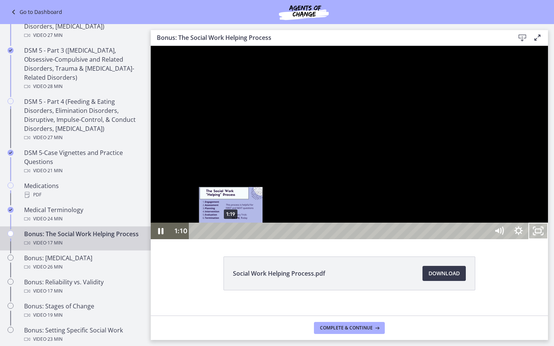
click at [231, 240] on div "1:19" at bounding box center [340, 231] width 288 height 17
click at [237, 240] on div "1:32" at bounding box center [340, 231] width 288 height 17
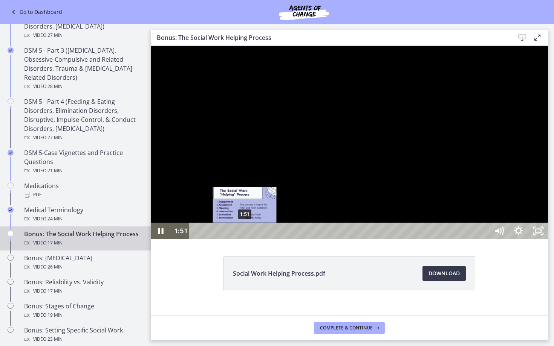
click at [245, 240] on div "1:51" at bounding box center [340, 231] width 288 height 17
click at [252, 240] on div "2:08" at bounding box center [340, 231] width 288 height 17
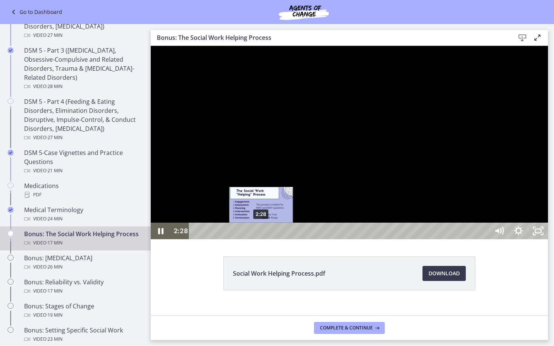
click at [261, 240] on div "2:28" at bounding box center [340, 231] width 288 height 17
click at [269, 240] on div "2:47" at bounding box center [340, 231] width 288 height 17
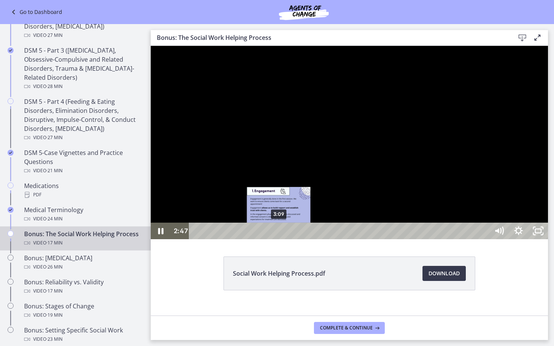
click at [279, 240] on div "3:09" at bounding box center [340, 231] width 288 height 17
click at [289, 240] on div "3:31" at bounding box center [340, 231] width 288 height 17
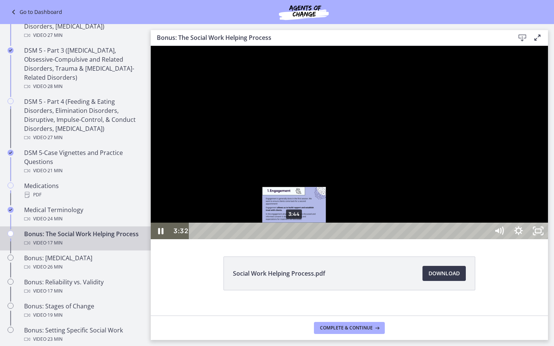
click at [295, 240] on div "3:44" at bounding box center [340, 231] width 288 height 17
click at [301, 240] on div "3:59" at bounding box center [340, 231] width 288 height 17
click at [305, 240] on div "4:09" at bounding box center [340, 231] width 288 height 17
click at [312, 240] on div "4:25" at bounding box center [340, 231] width 288 height 17
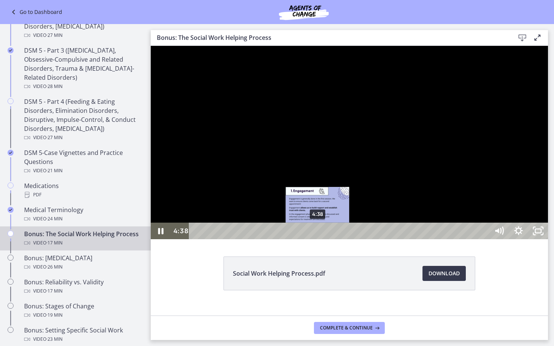
click at [318, 240] on div "4:38" at bounding box center [340, 231] width 288 height 17
click at [323, 240] on div "4:49" at bounding box center [340, 231] width 288 height 17
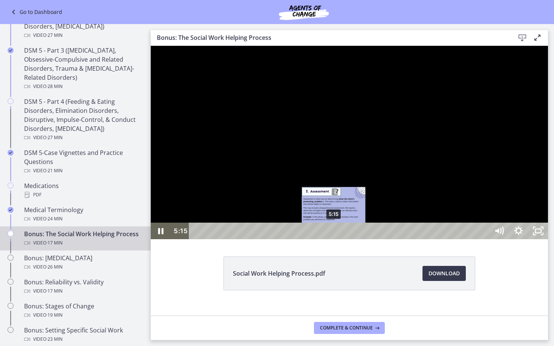
click at [334, 240] on div "5:15" at bounding box center [340, 231] width 288 height 17
click at [341, 240] on div "5:31" at bounding box center [340, 231] width 288 height 17
click at [349, 240] on div "5:48" at bounding box center [340, 231] width 288 height 17
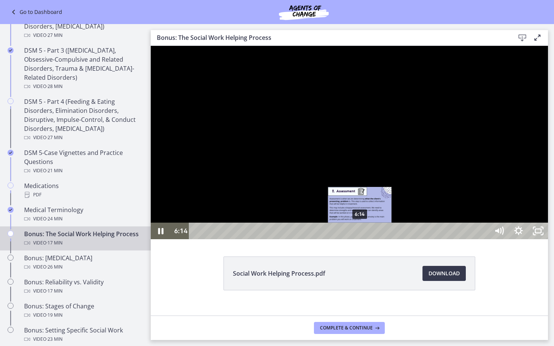
click at [360, 240] on div "6:14" at bounding box center [340, 231] width 288 height 17
click at [367, 240] on div "6:30" at bounding box center [340, 231] width 288 height 17
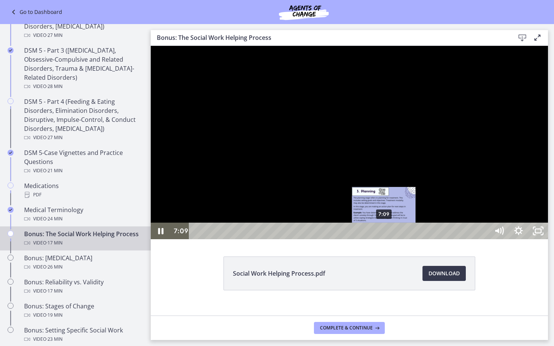
click at [384, 240] on div "7:09" at bounding box center [340, 231] width 288 height 17
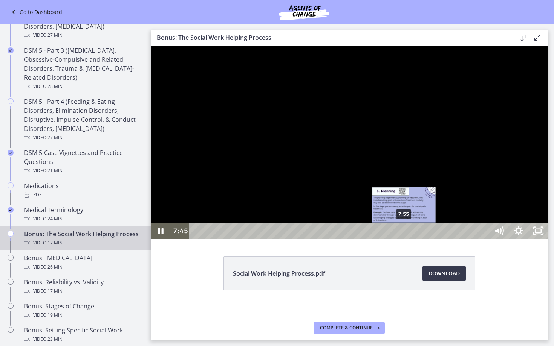
click at [404, 240] on div "7:55" at bounding box center [340, 231] width 288 height 17
click at [409, 240] on div "8:07" at bounding box center [340, 231] width 288 height 17
click at [414, 240] on div "8:17" at bounding box center [340, 231] width 288 height 17
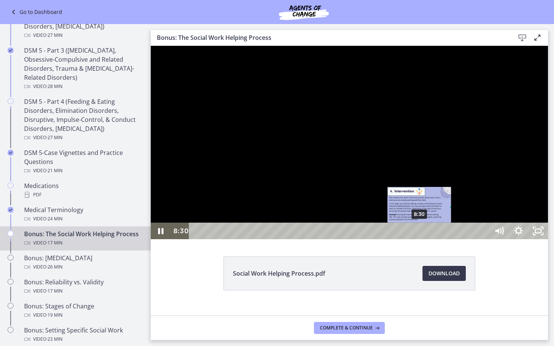
click at [420, 240] on div "8:30" at bounding box center [340, 231] width 288 height 17
click at [426, 240] on div "8:44" at bounding box center [340, 231] width 288 height 17
click at [430, 240] on div "8:55" at bounding box center [340, 231] width 288 height 17
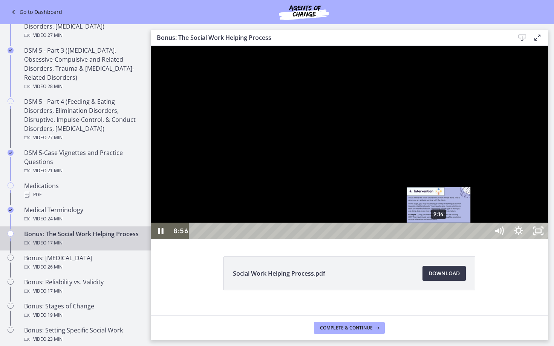
click at [439, 240] on div "9:14" at bounding box center [340, 231] width 288 height 17
click at [445, 240] on div "9:28" at bounding box center [340, 231] width 288 height 17
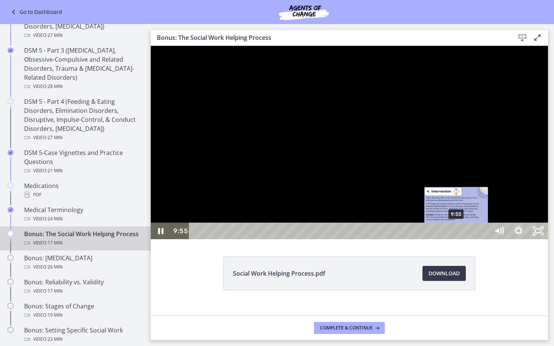
click at [456, 240] on div "9:55" at bounding box center [340, 231] width 288 height 17
click at [465, 240] on div "10:15" at bounding box center [340, 231] width 288 height 17
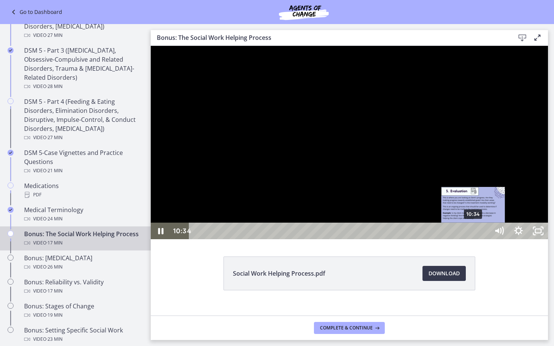
click at [473, 240] on div "10:34" at bounding box center [340, 231] width 288 height 17
click at [481, 240] on div "10:52" at bounding box center [340, 231] width 288 height 17
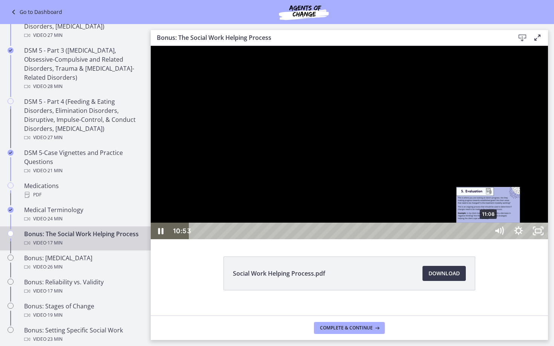
click at [484, 240] on div "11:08" at bounding box center [340, 231] width 288 height 17
click at [484, 240] on div "11:25" at bounding box center [340, 231] width 288 height 17
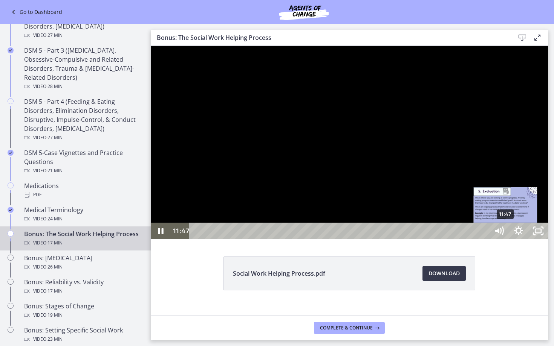
click at [484, 240] on div "11:47" at bounding box center [340, 231] width 288 height 17
click at [484, 240] on div "12:05" at bounding box center [340, 231] width 288 height 17
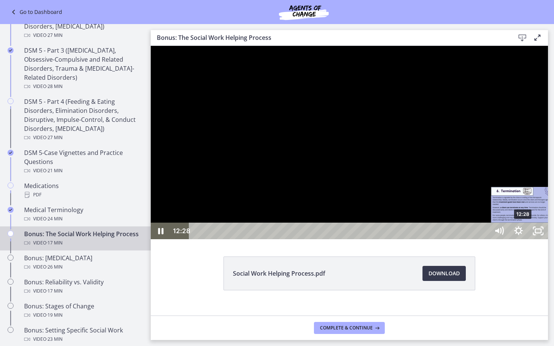
click at [484, 240] on div "12:28" at bounding box center [340, 231] width 288 height 17
click at [484, 240] on div "12:57" at bounding box center [340, 231] width 288 height 17
click at [484, 240] on div "13:16" at bounding box center [340, 231] width 288 height 17
click at [484, 240] on div "13:33" at bounding box center [340, 231] width 288 height 17
click at [484, 240] on div "14:00" at bounding box center [340, 231] width 288 height 17
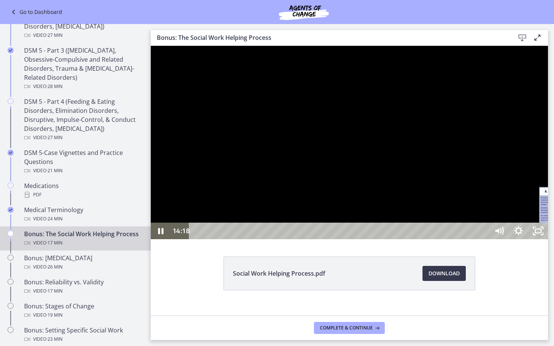
click at [484, 240] on div "14:18" at bounding box center [340, 231] width 288 height 17
click at [484, 240] on div "14:41" at bounding box center [340, 231] width 288 height 17
click at [484, 240] on div "15:07" at bounding box center [340, 231] width 288 height 17
click at [484, 240] on div "15:26" at bounding box center [340, 231] width 288 height 17
click at [484, 240] on div "15:39" at bounding box center [340, 231] width 288 height 17
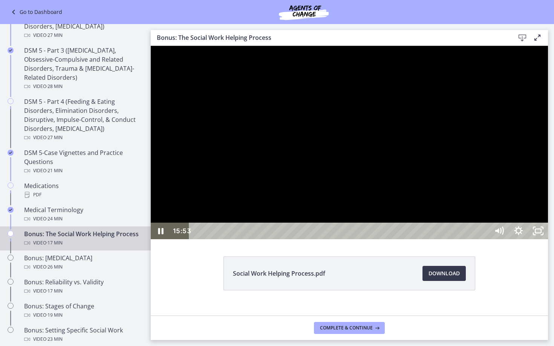
click at [484, 240] on div "15:53" at bounding box center [340, 231] width 288 height 17
click at [484, 240] on div "16:19" at bounding box center [340, 231] width 288 height 17
click at [548, 240] on icon "Unfullscreen" at bounding box center [538, 231] width 20 height 17
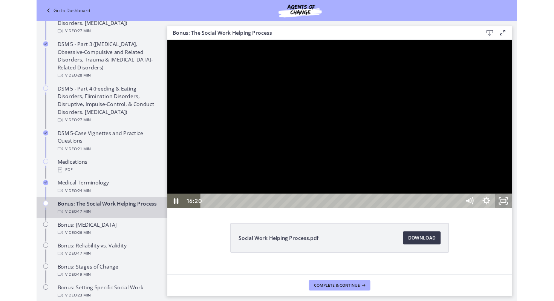
scroll to position [410, 0]
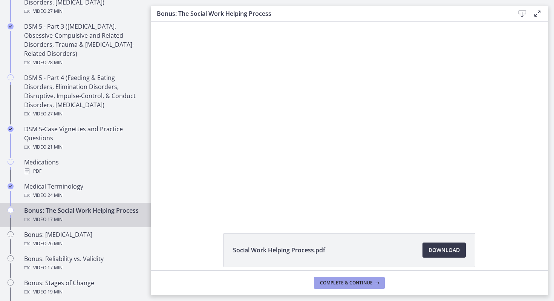
click at [337, 284] on span "Complete & continue" at bounding box center [346, 282] width 53 height 6
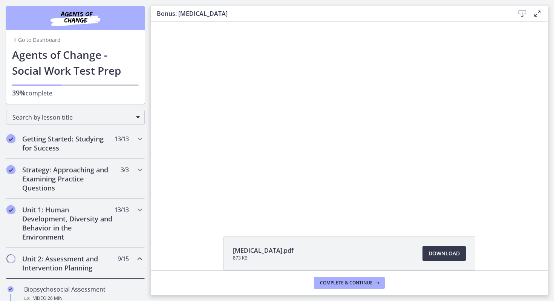
scroll to position [410, 0]
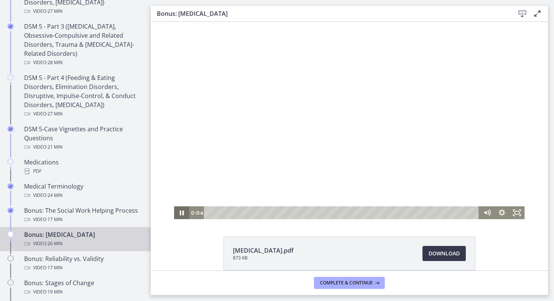
click at [182, 213] on icon "Pause" at bounding box center [182, 212] width 4 height 5
